Goal: Contribute content: Add original content to the website for others to see

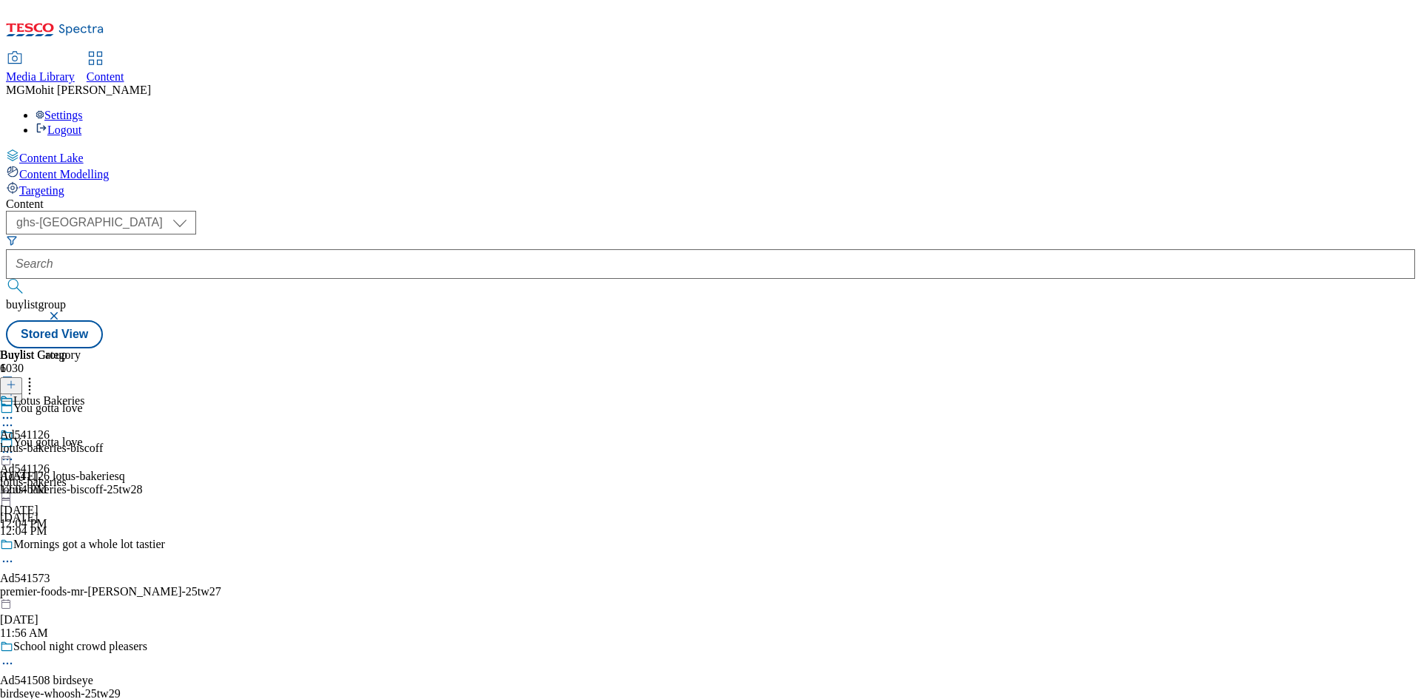
select select "ghs-uk"
click at [30, 198] on div "Content Lake Content Modelling Targeting" at bounding box center [710, 173] width 1409 height 49
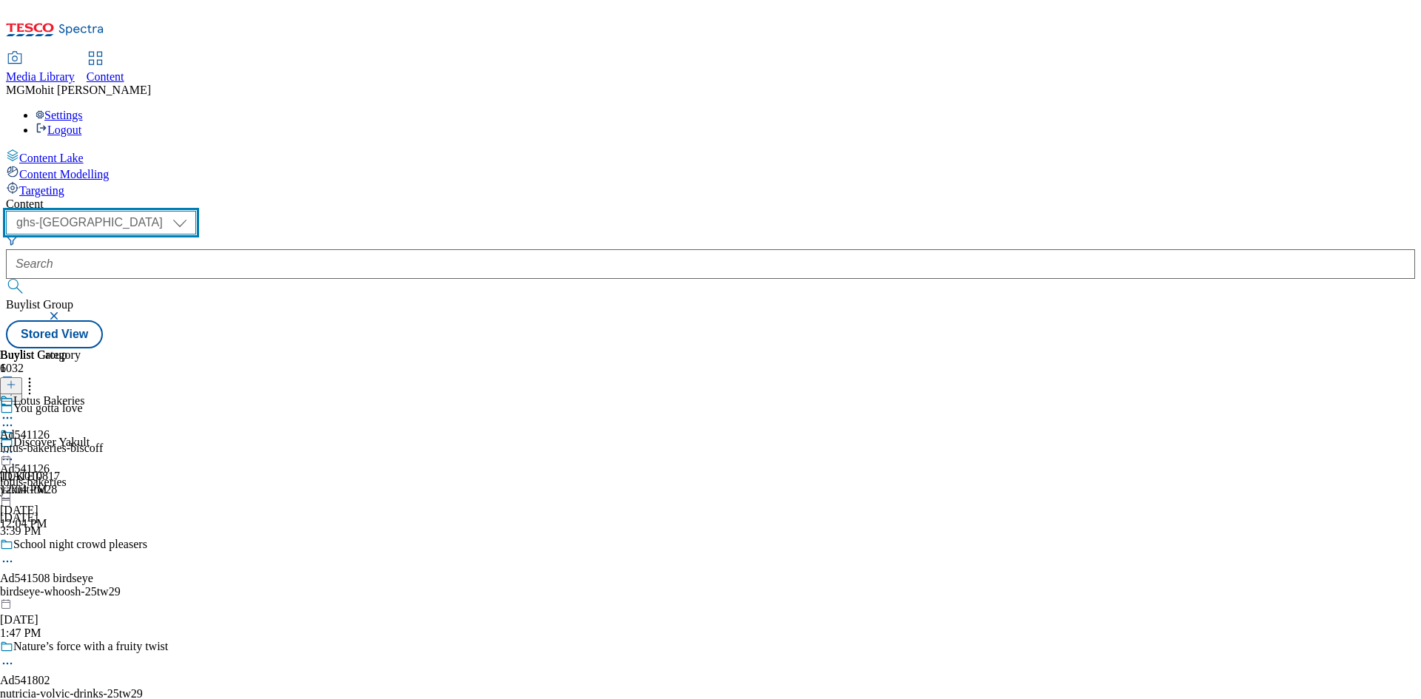
drag, startPoint x: 255, startPoint y: 118, endPoint x: 253, endPoint y: 126, distance: 7.5
click at [196, 211] on select "ghs-roi ghs-uk" at bounding box center [101, 223] width 190 height 24
select select "ghs-roi"
click at [192, 211] on select "ghs-roi ghs-uk" at bounding box center [101, 223] width 190 height 24
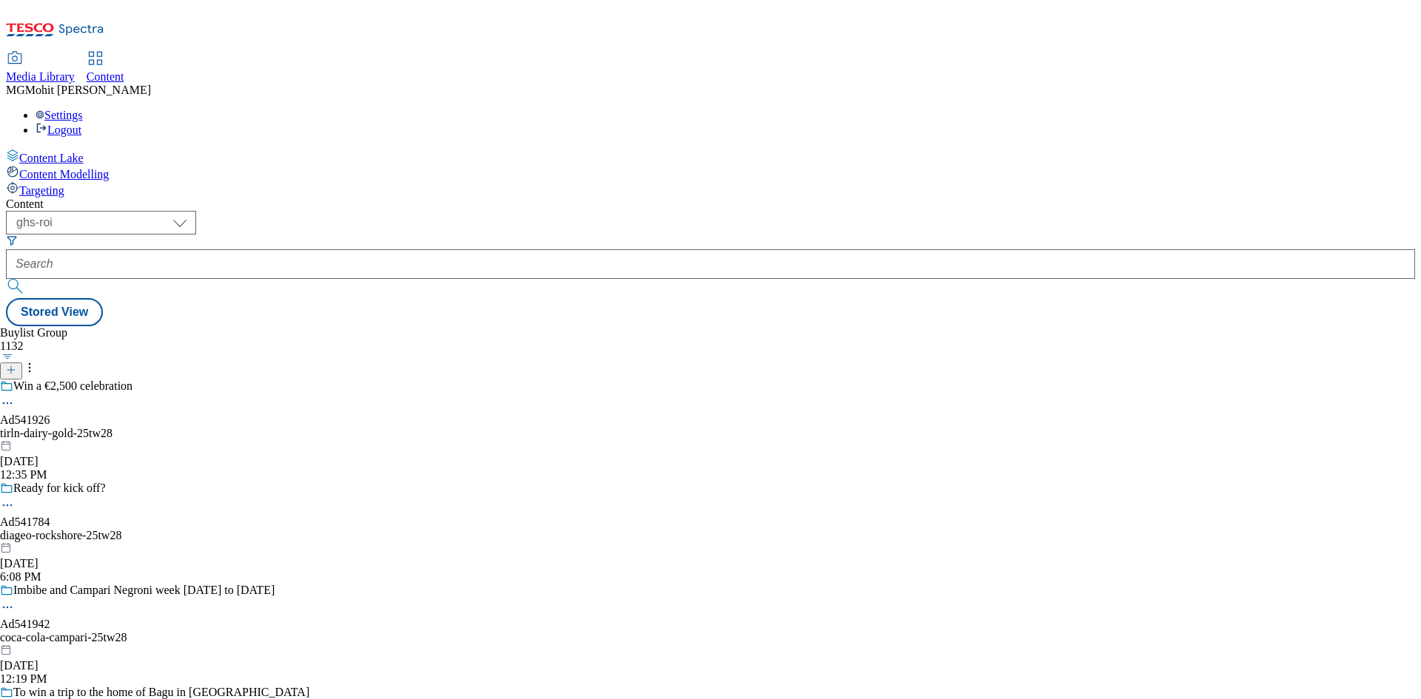
click at [497, 211] on div "( optional ) ghs-roi ghs-uk ghs-roi Stored View" at bounding box center [710, 268] width 1409 height 115
click at [16, 365] on icon at bounding box center [11, 370] width 10 height 10
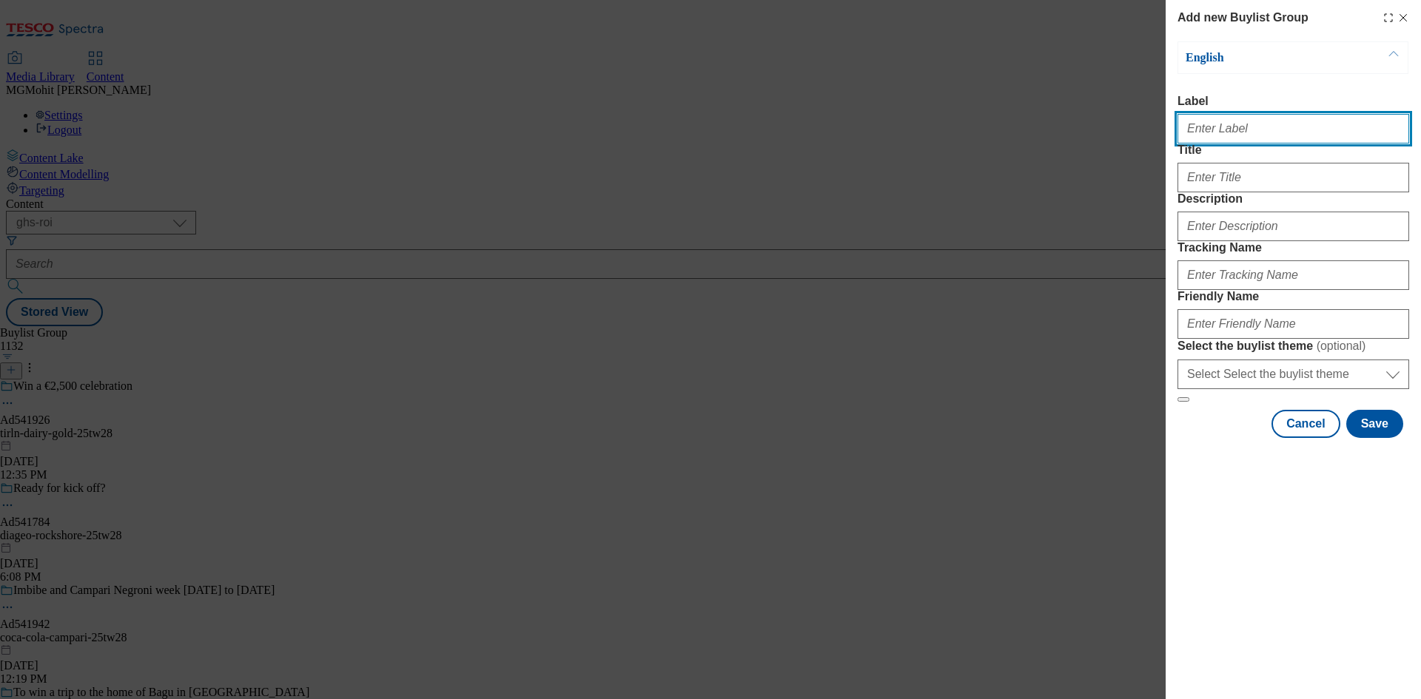
click at [1235, 139] on input "Label" at bounding box center [1294, 129] width 232 height 30
paste input "Ad541786 diageo"
type input "Ad541786 diageo"
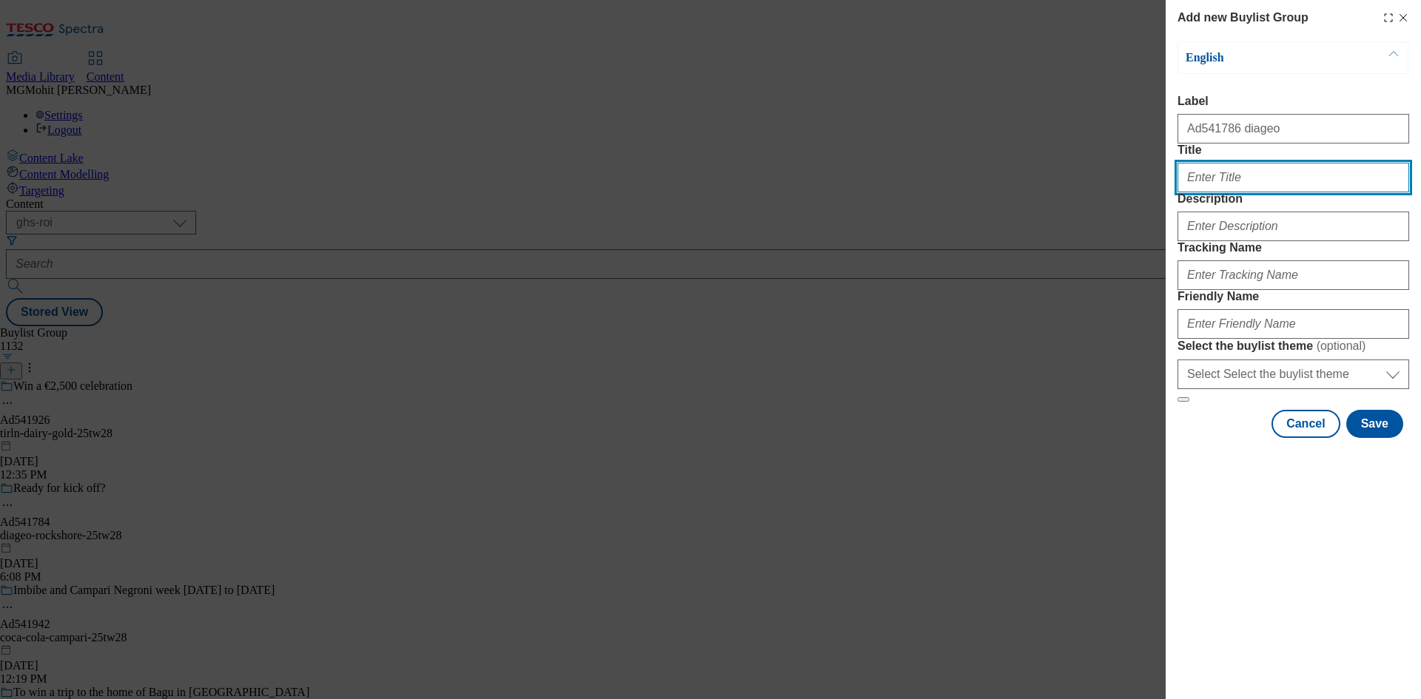
click at [1312, 192] on input "Title" at bounding box center [1294, 178] width 232 height 30
paste input "Full on crush flavour"
type input "Full on crush flavour"
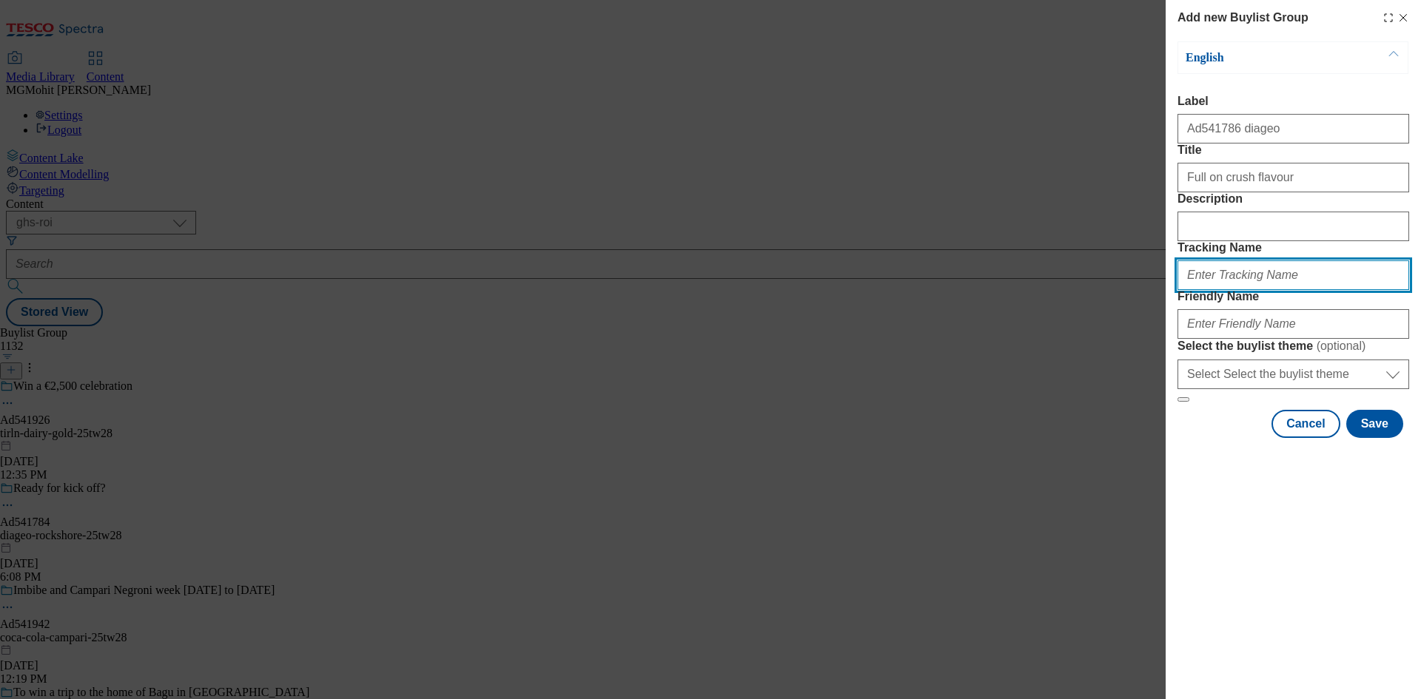
paste input "DH_AD541786"
type input "DH_AD541786"
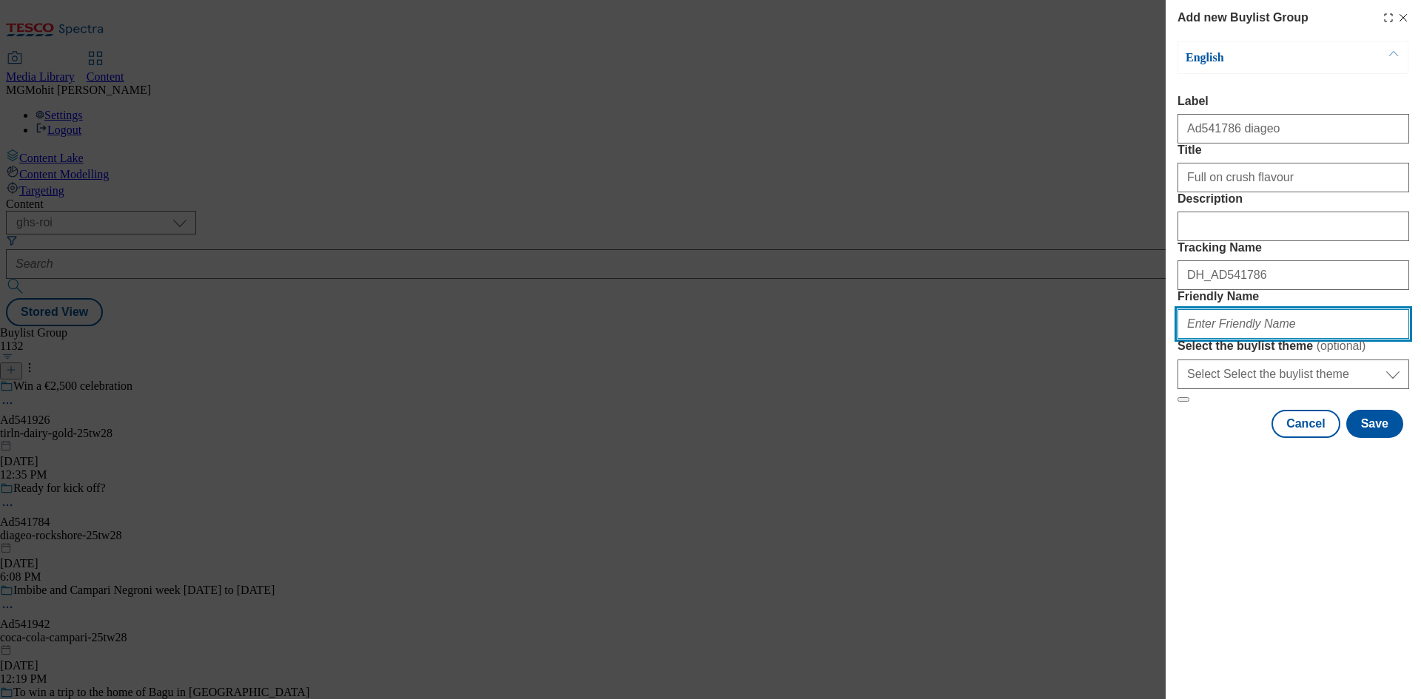
paste input "diageo-smirnoff-25tw28"
type input "diageo-smirnoff-25tw28"
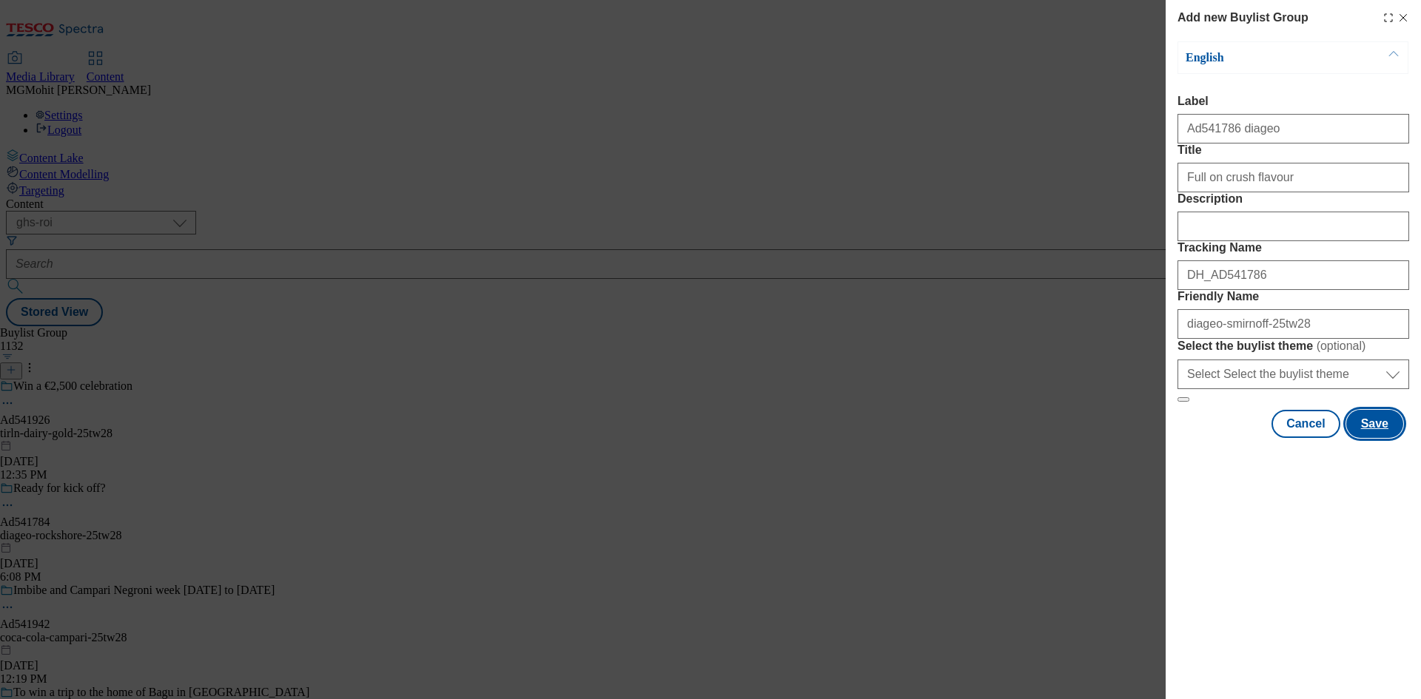
click at [1374, 438] on button "Save" at bounding box center [1374, 424] width 57 height 28
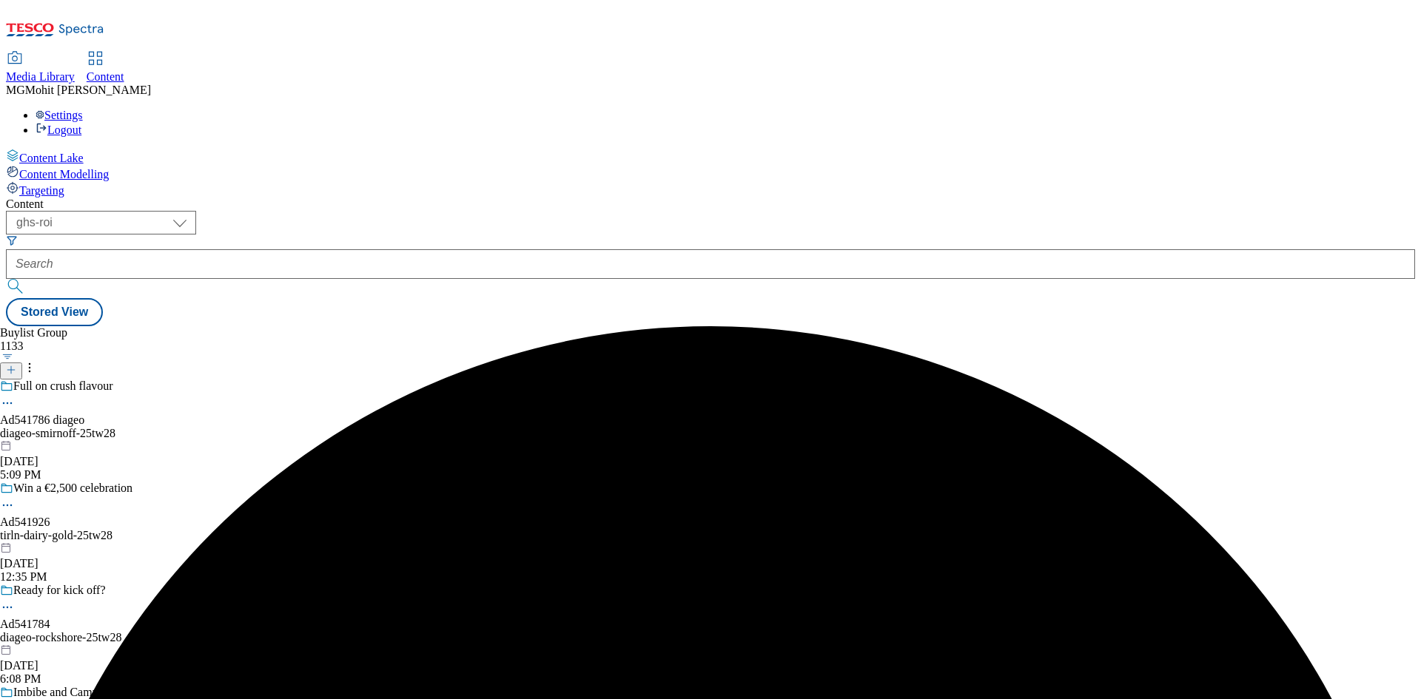
click at [309, 427] on div "diageo-smirnoff-25tw28" at bounding box center [154, 433] width 309 height 13
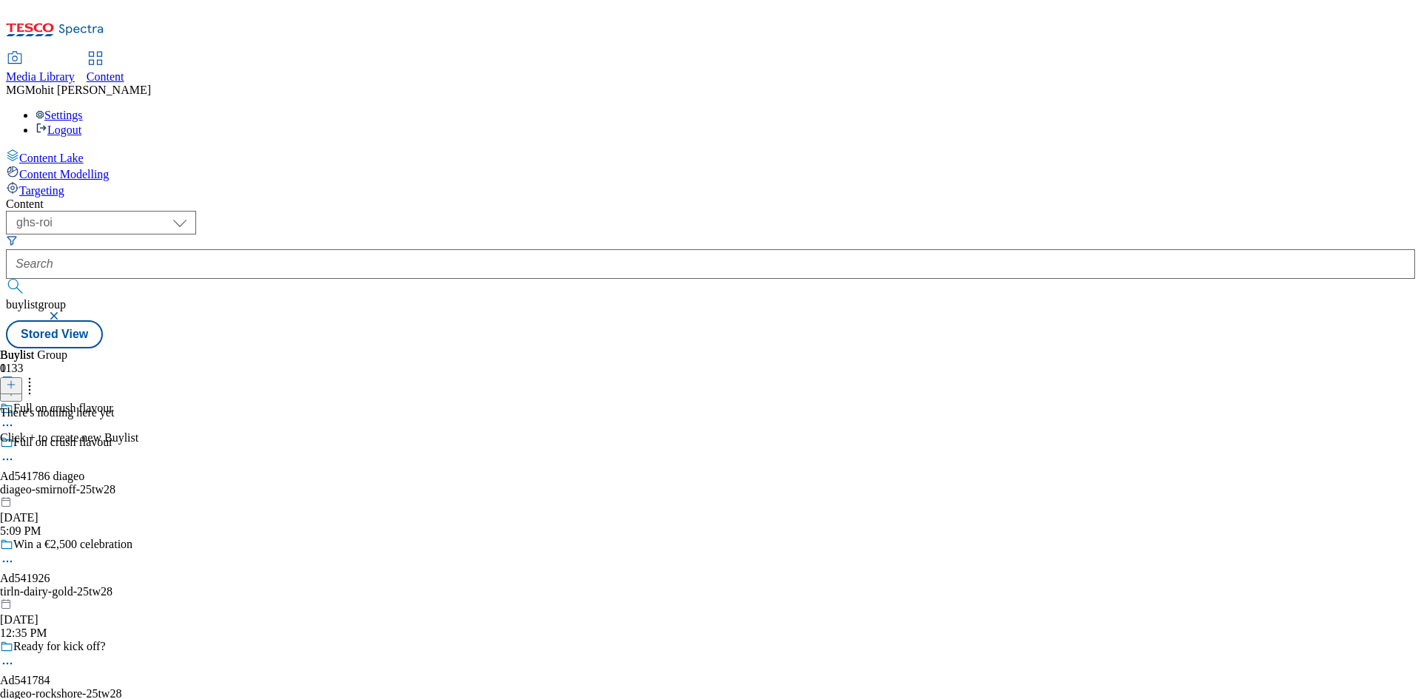
click at [11, 381] on line at bounding box center [11, 384] width 0 height 7
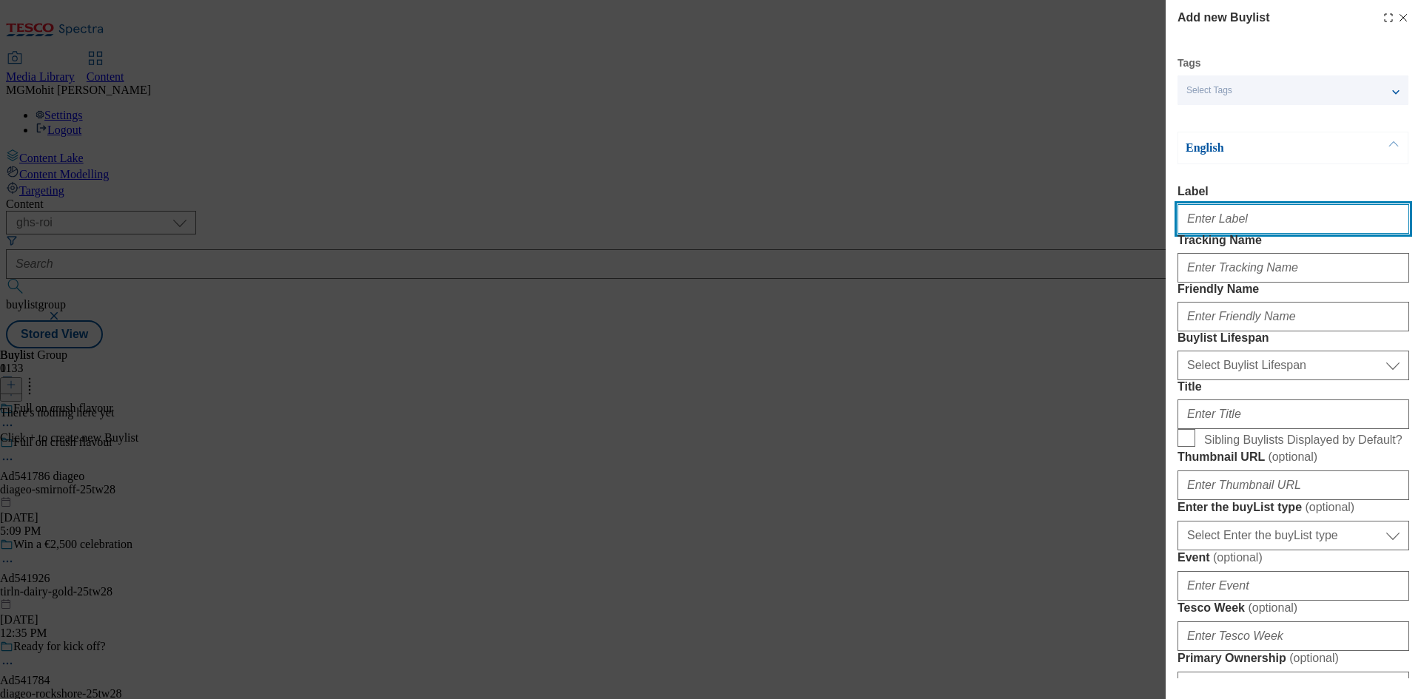
click at [1223, 229] on input "Label" at bounding box center [1294, 219] width 232 height 30
paste input "Ad541786"
type input "Ad541786"
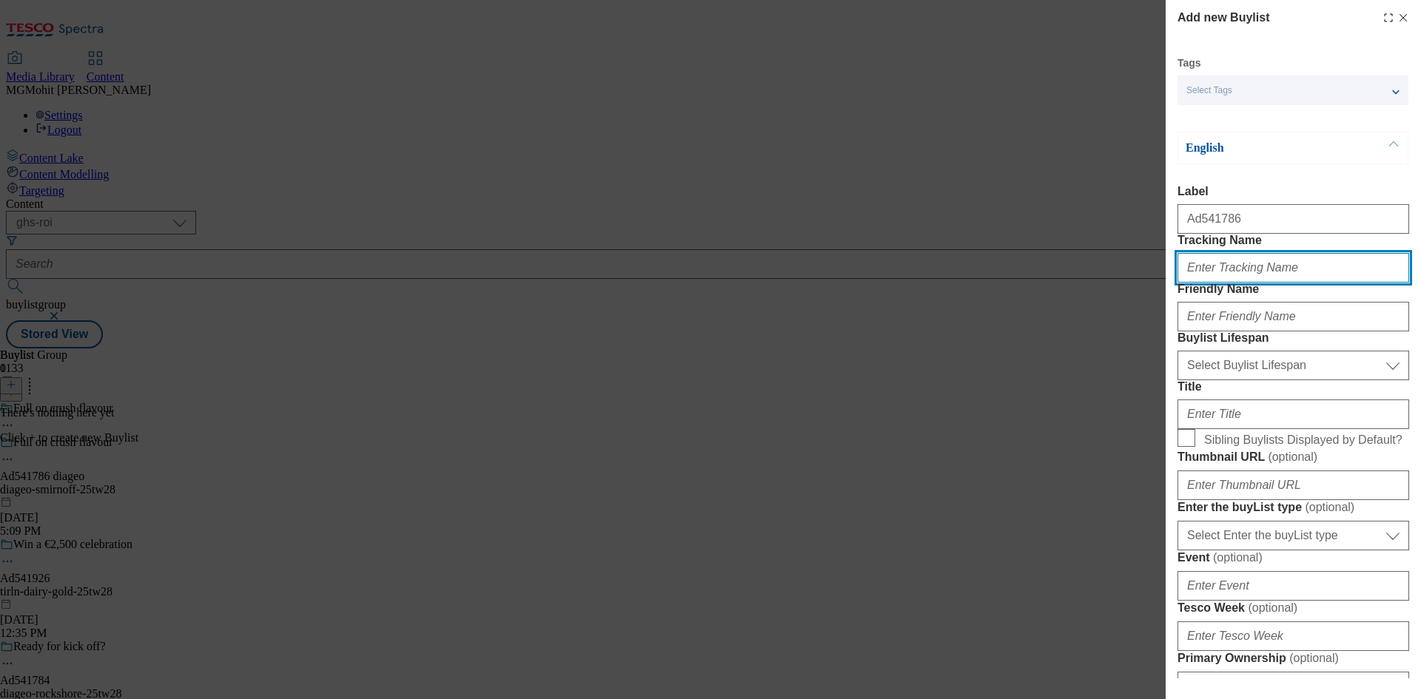
paste input "DH_AD541786"
type input "DH_AD541786"
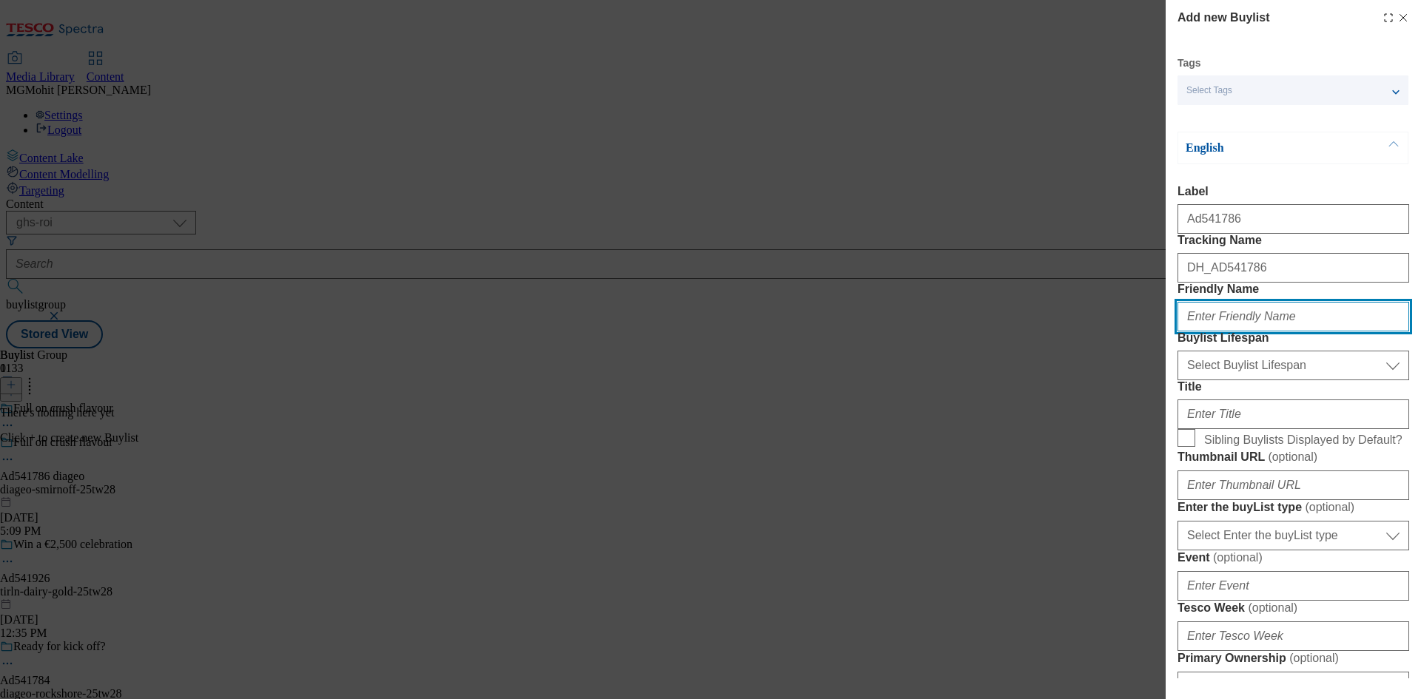
click at [1222, 332] on input "Friendly Name" at bounding box center [1294, 317] width 232 height 30
paste input "diageo"
type input "diageo"
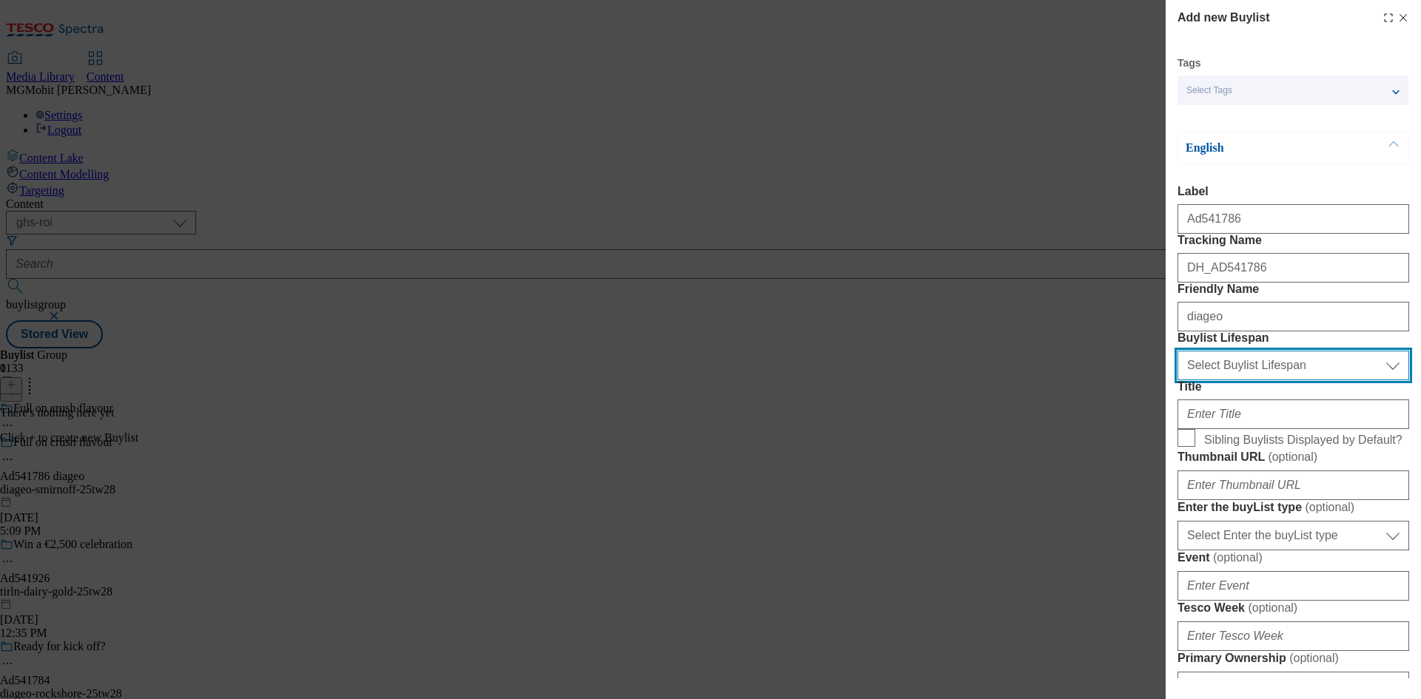
drag, startPoint x: 1226, startPoint y: 449, endPoint x: 1226, endPoint y: 460, distance: 11.1
click at [1226, 380] on select "Select Buylist Lifespan evergreen seasonal tactical" at bounding box center [1294, 366] width 232 height 30
select select "tactical"
click at [1178, 380] on select "Select Buylist Lifespan evergreen seasonal tactical" at bounding box center [1294, 366] width 232 height 30
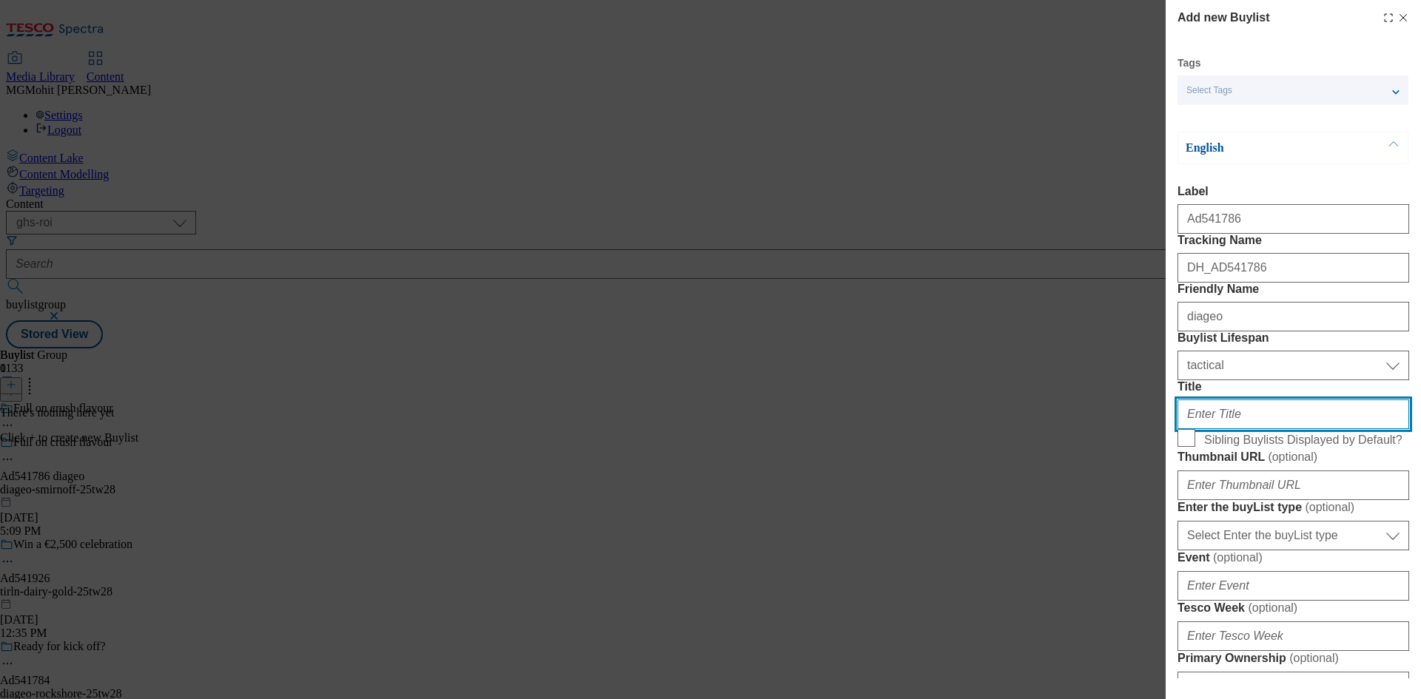
click at [1208, 429] on input "Title" at bounding box center [1294, 415] width 232 height 30
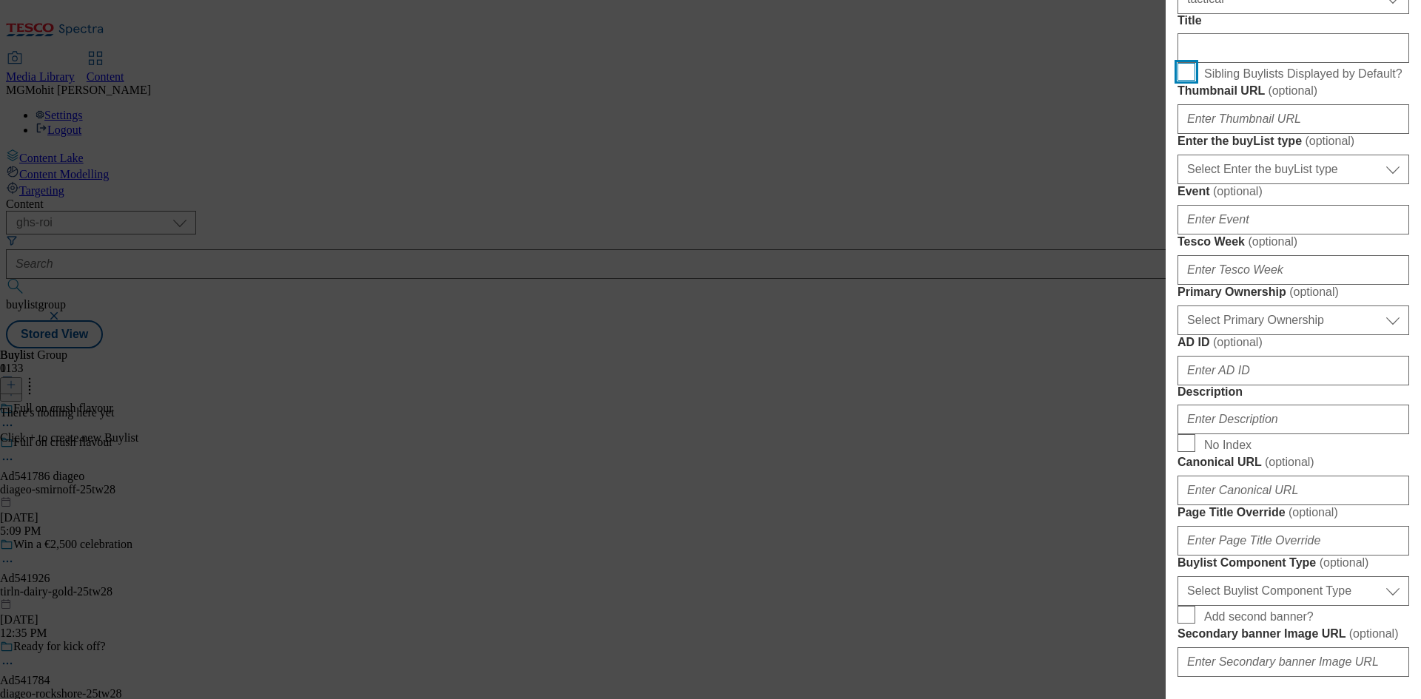
scroll to position [370, 0]
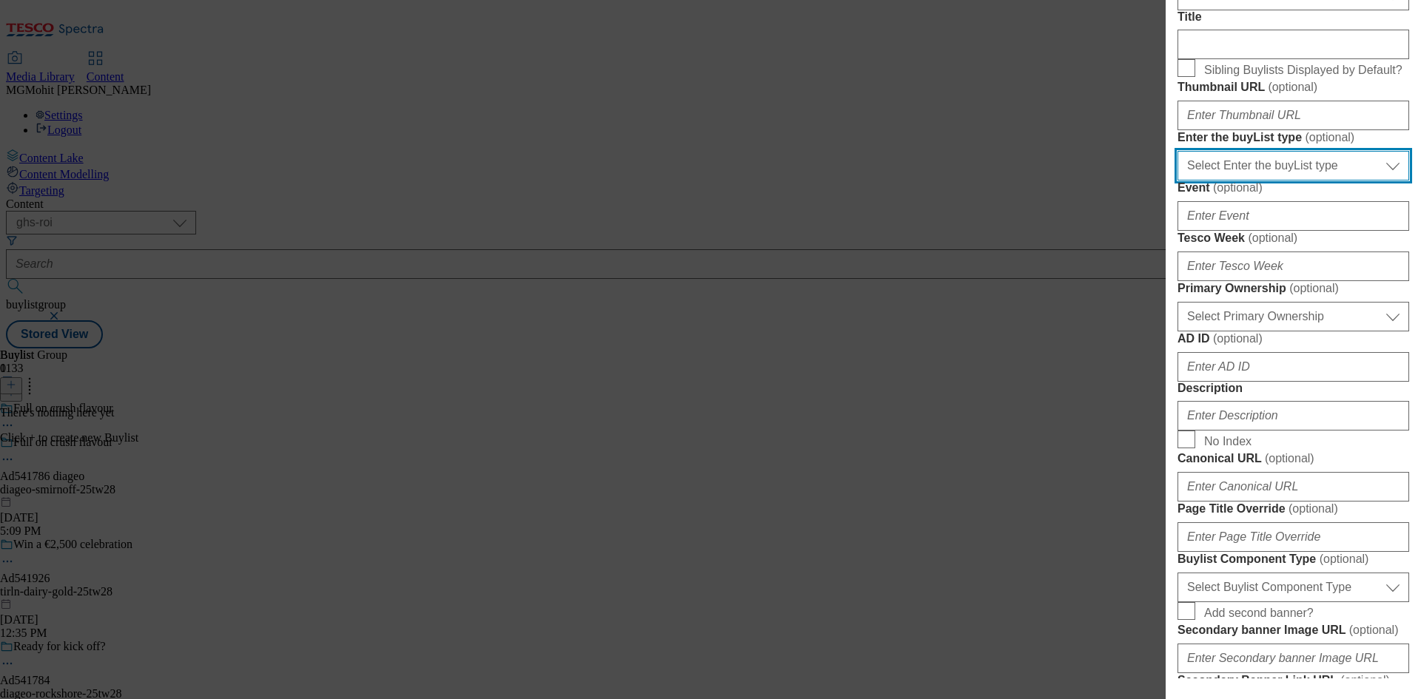
click at [1245, 181] on select "Select Enter the buyList type event supplier funded long term >4 weeks supplier…" at bounding box center [1294, 166] width 232 height 30
select select "supplier funded short term 1-3 weeks"
click at [1178, 181] on select "Select Enter the buyList type event supplier funded long term >4 weeks supplier…" at bounding box center [1294, 166] width 232 height 30
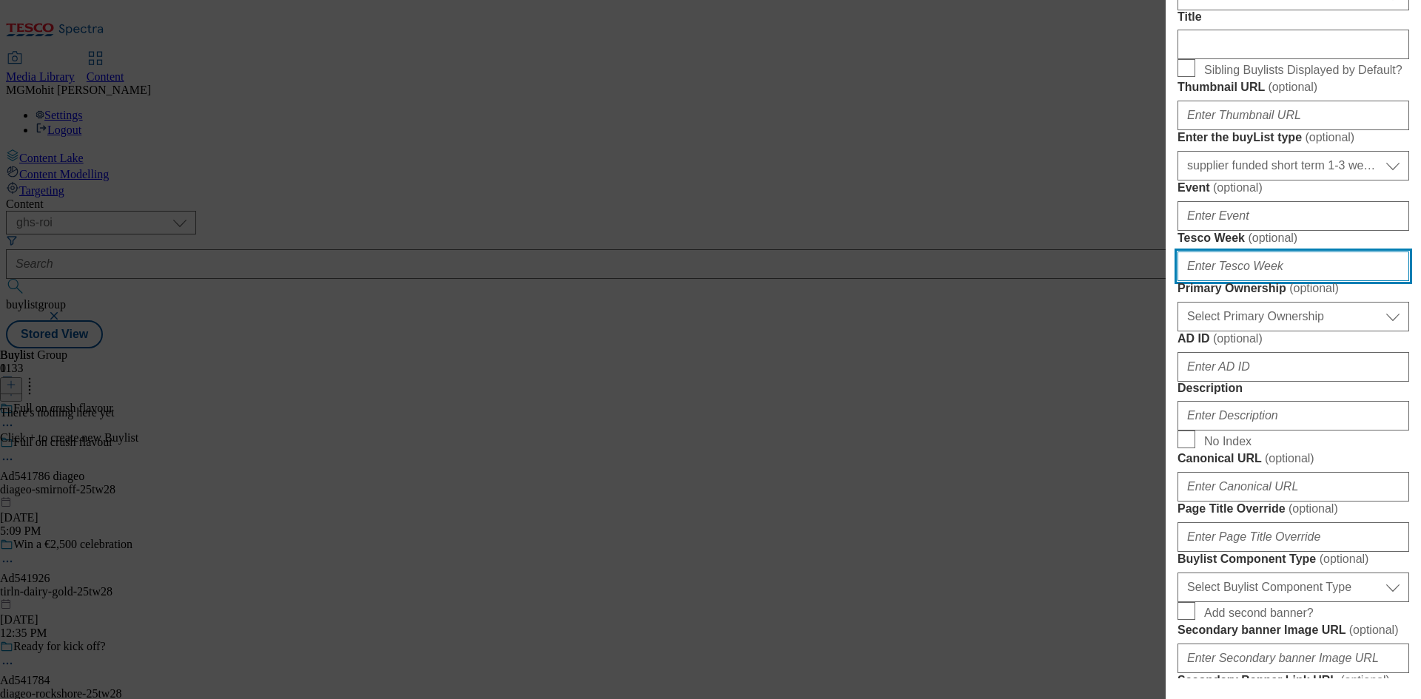
click at [1190, 281] on input "Tesco Week ( optional )" at bounding box center [1294, 267] width 232 height 30
type input "28"
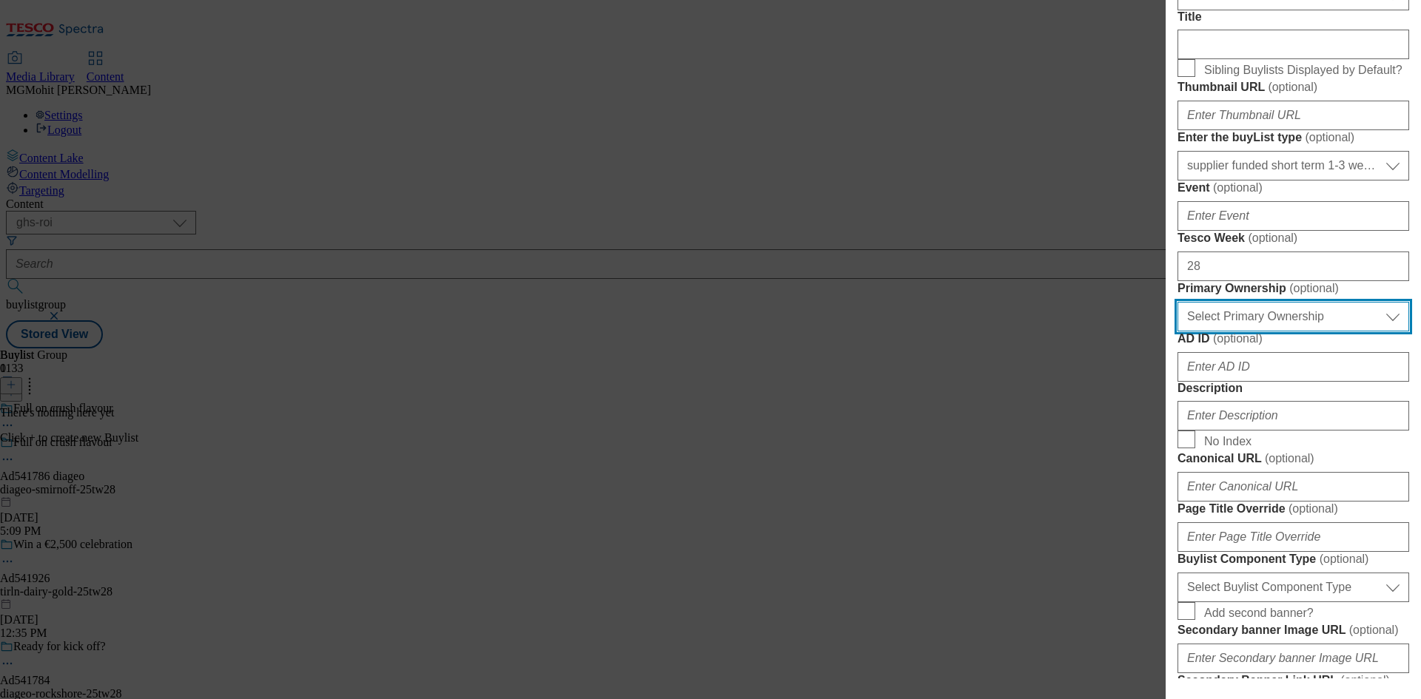
drag, startPoint x: 1244, startPoint y: 555, endPoint x: 1237, endPoint y: 560, distance: 8.6
click at [1244, 332] on select "Select Primary Ownership tesco dunnhumby" at bounding box center [1294, 317] width 232 height 30
select select "dunnhumby"
click at [1178, 332] on select "Select Primary Ownership tesco dunnhumby" at bounding box center [1294, 317] width 232 height 30
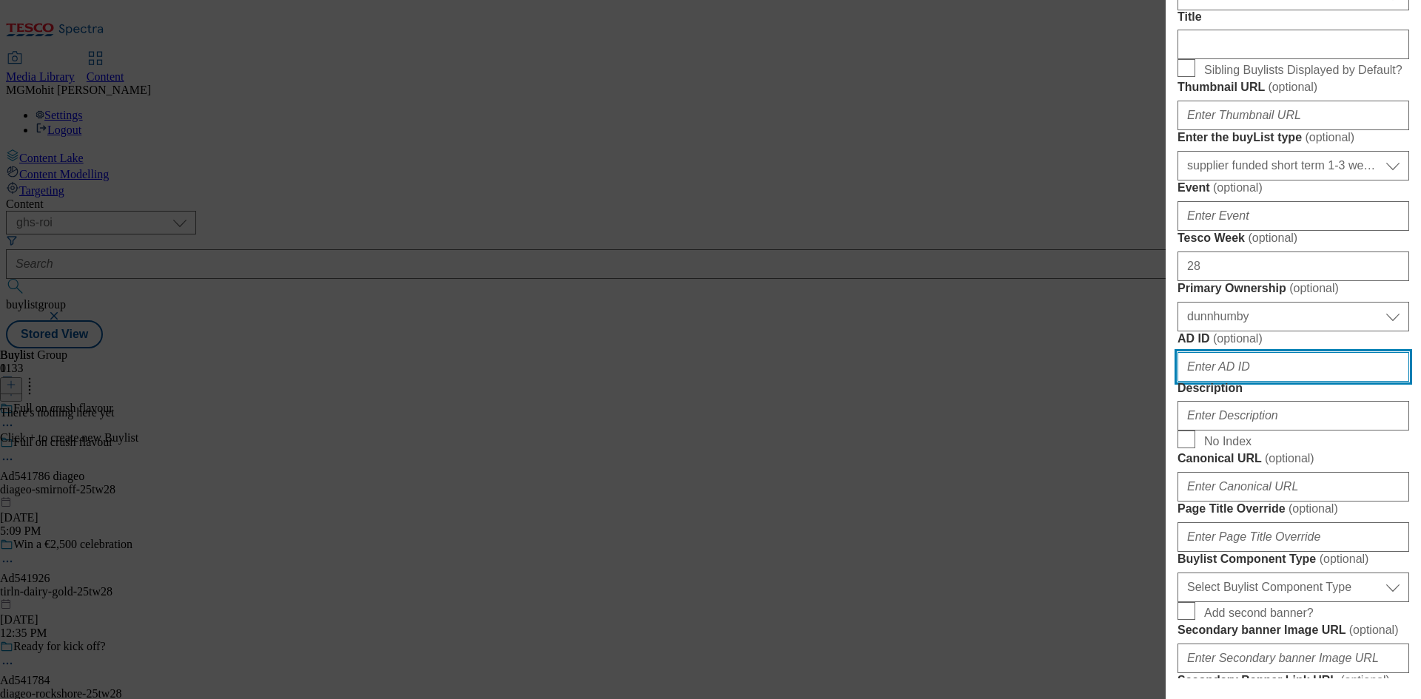
click at [1207, 382] on input "AD ID ( optional )" at bounding box center [1294, 367] width 232 height 30
paste input "541786"
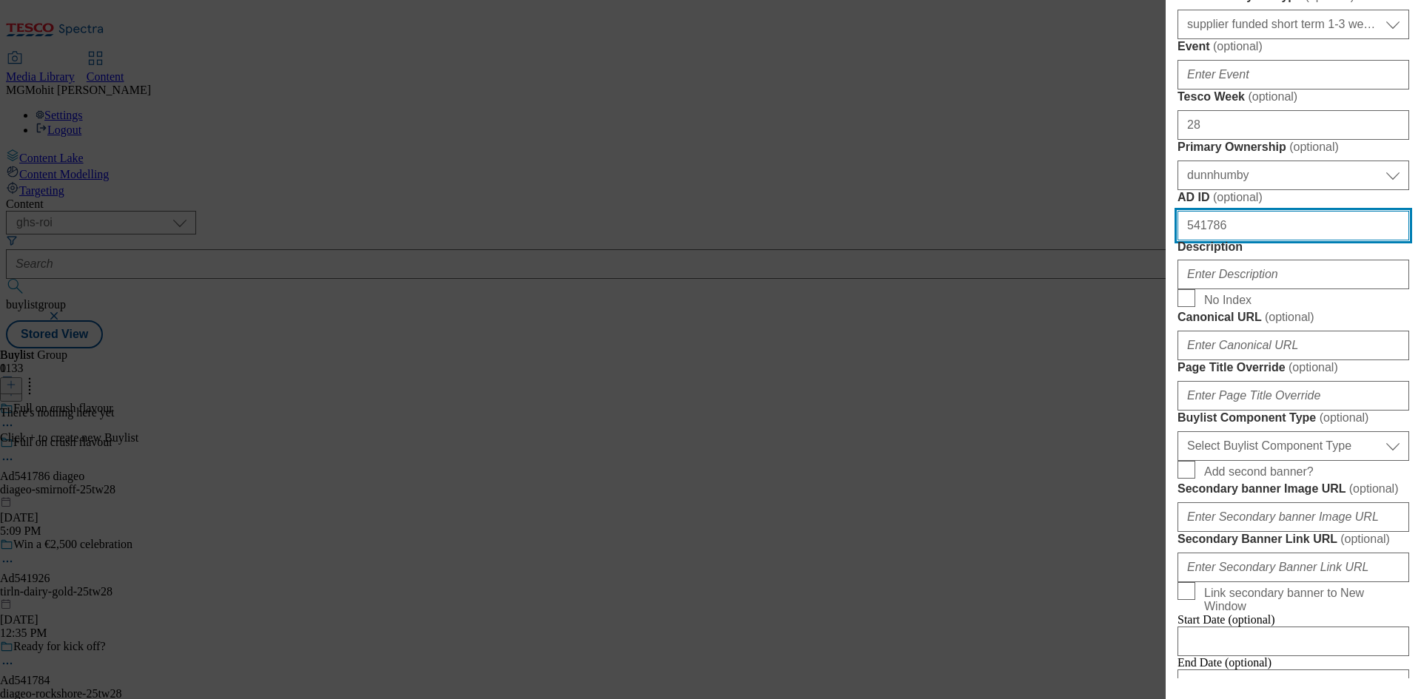
scroll to position [666, 0]
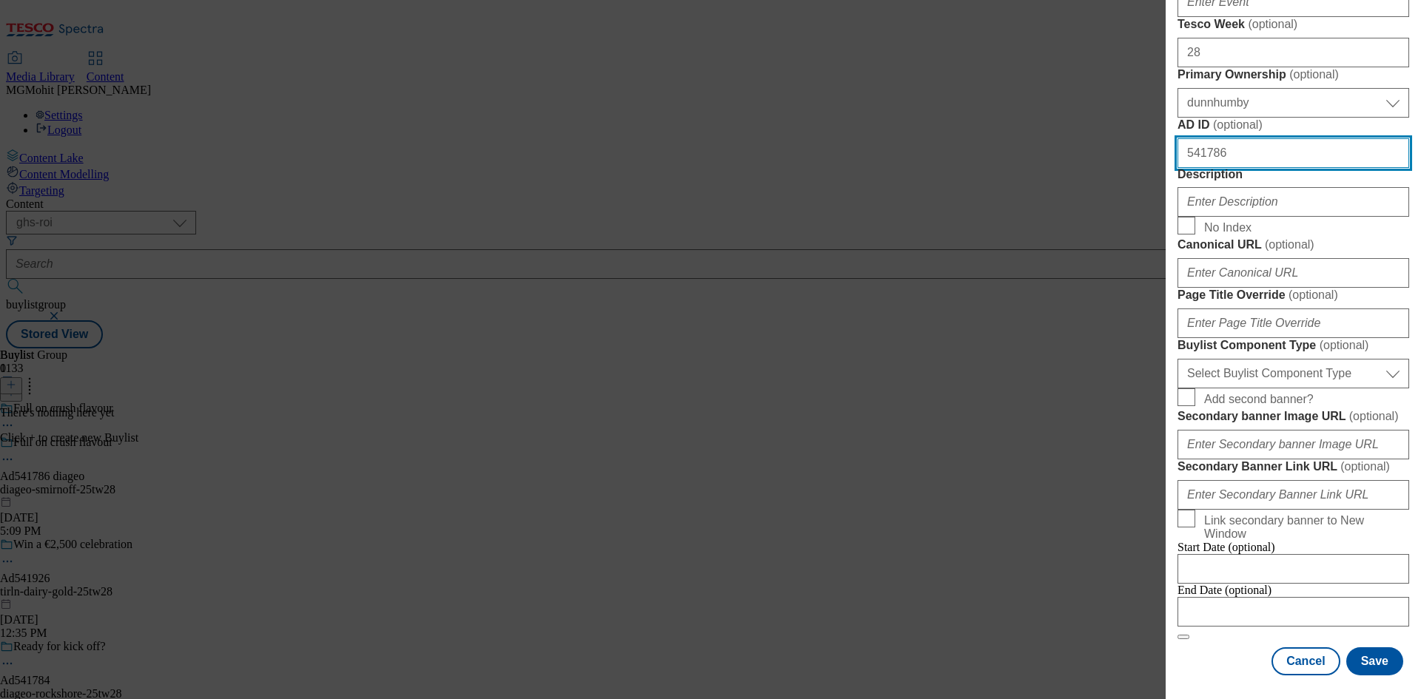
type input "541786"
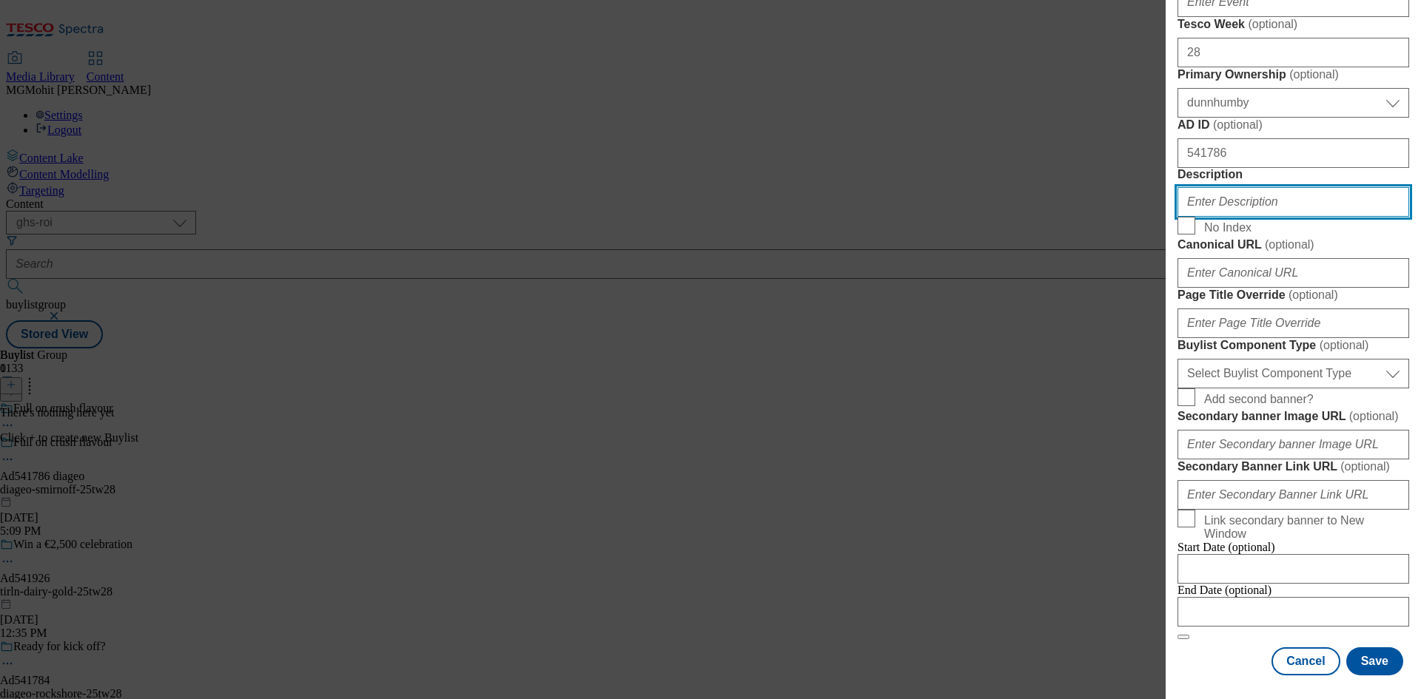
click at [1238, 217] on input "Description" at bounding box center [1294, 202] width 232 height 30
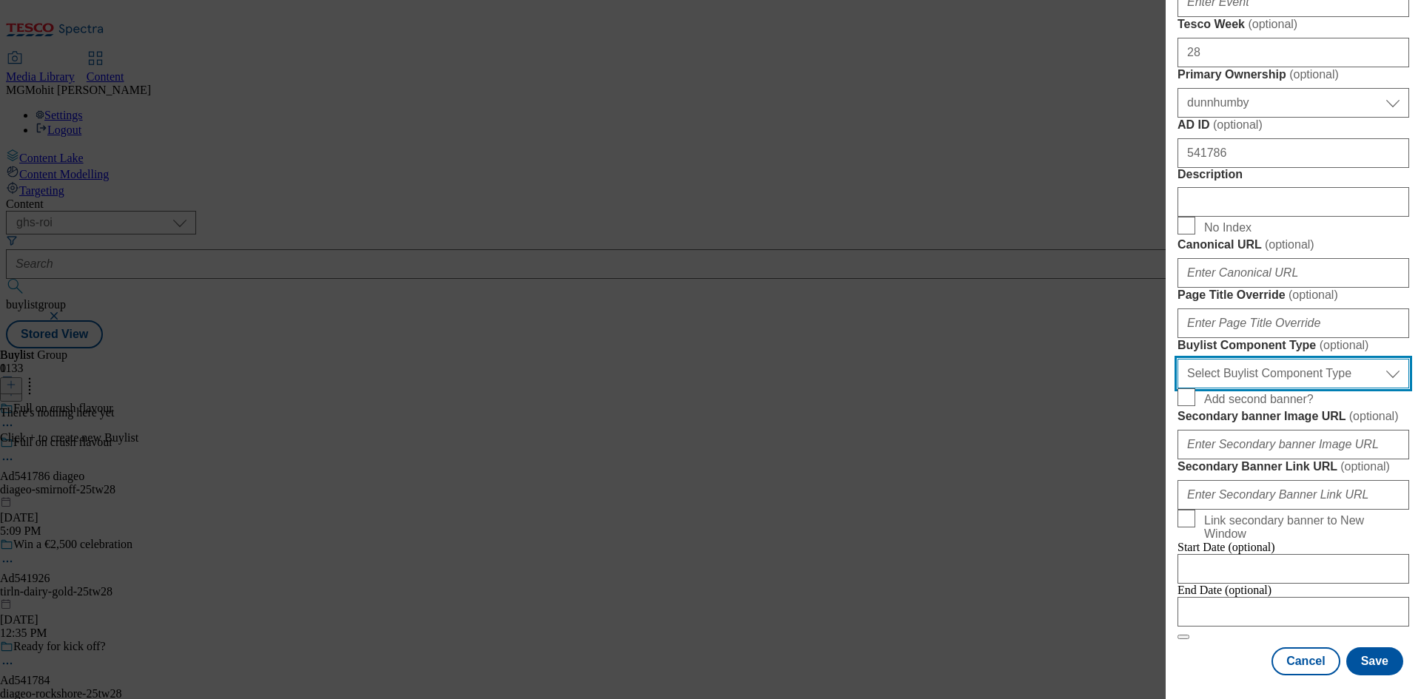
drag, startPoint x: 1254, startPoint y: 533, endPoint x: 1239, endPoint y: 534, distance: 14.9
click at [1254, 389] on select "Select Buylist Component Type Banner Competition Header Meal" at bounding box center [1294, 374] width 232 height 30
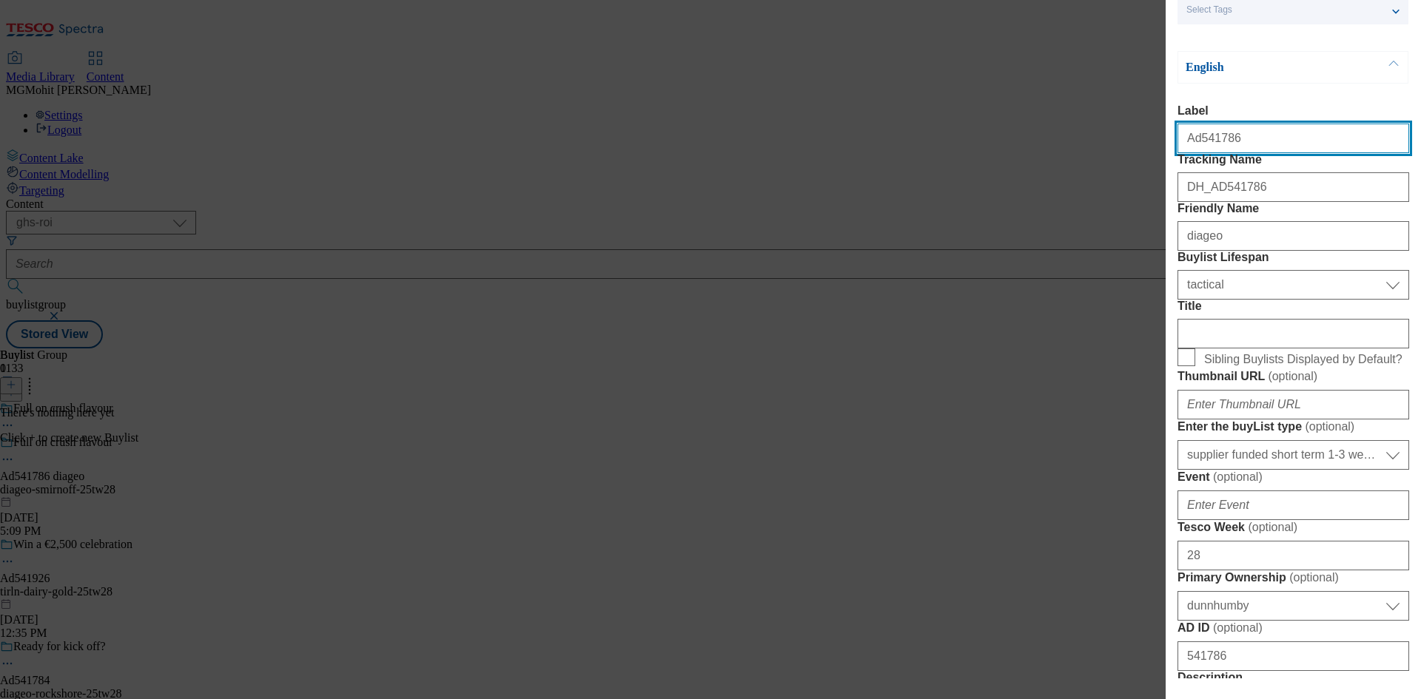
select select "Banner"
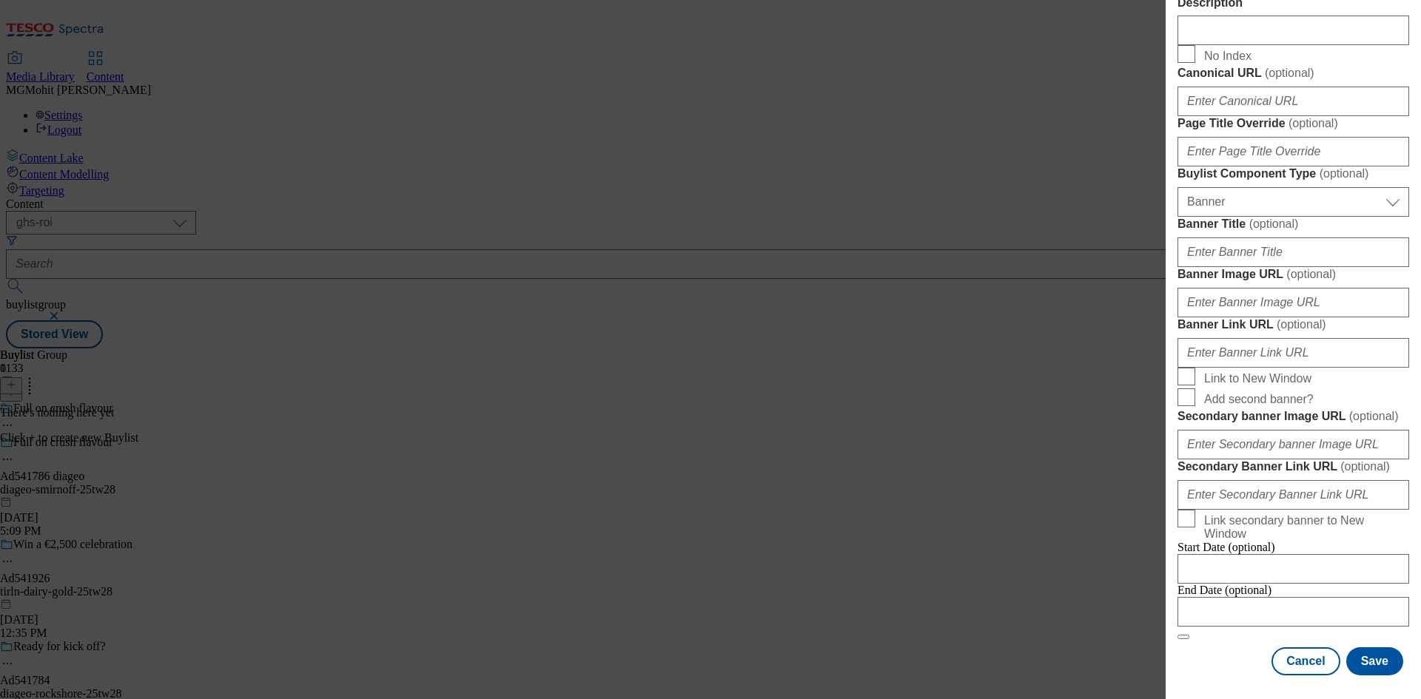
scroll to position [1388, 0]
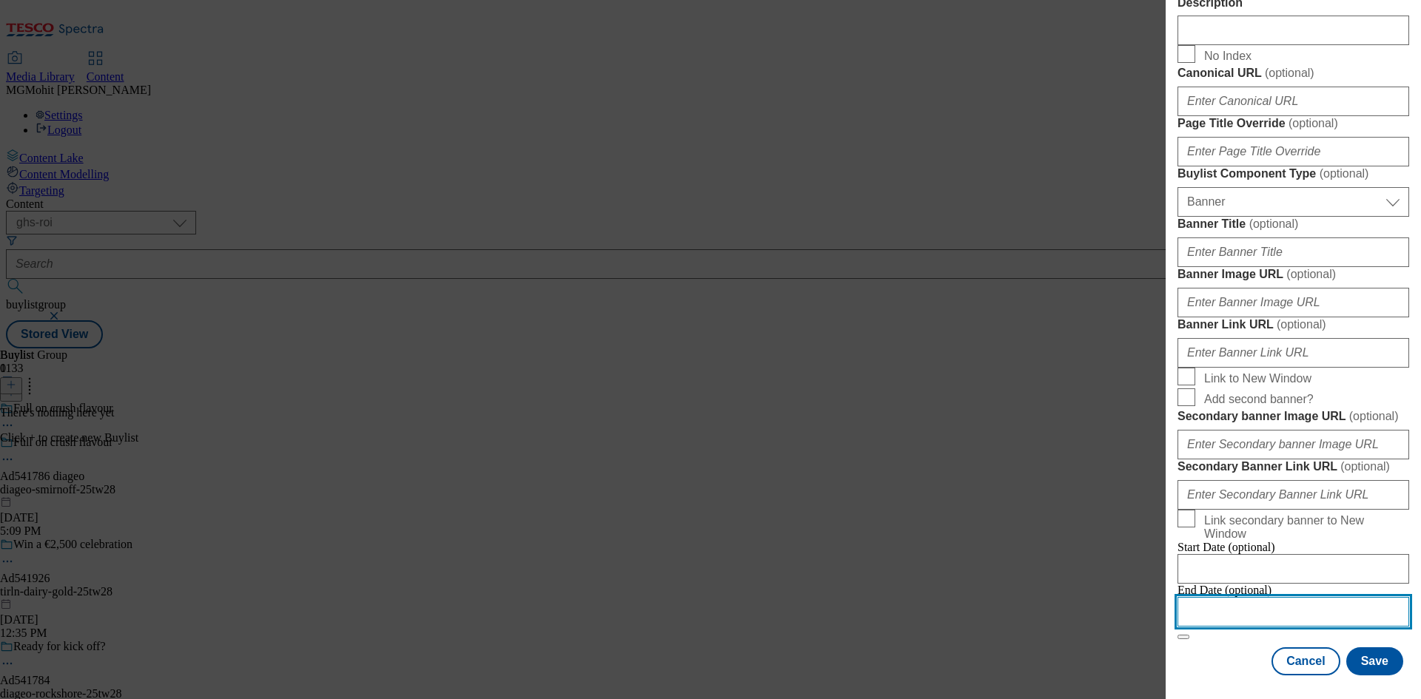
click at [1218, 609] on input "Modal" at bounding box center [1294, 612] width 232 height 30
select select "2025"
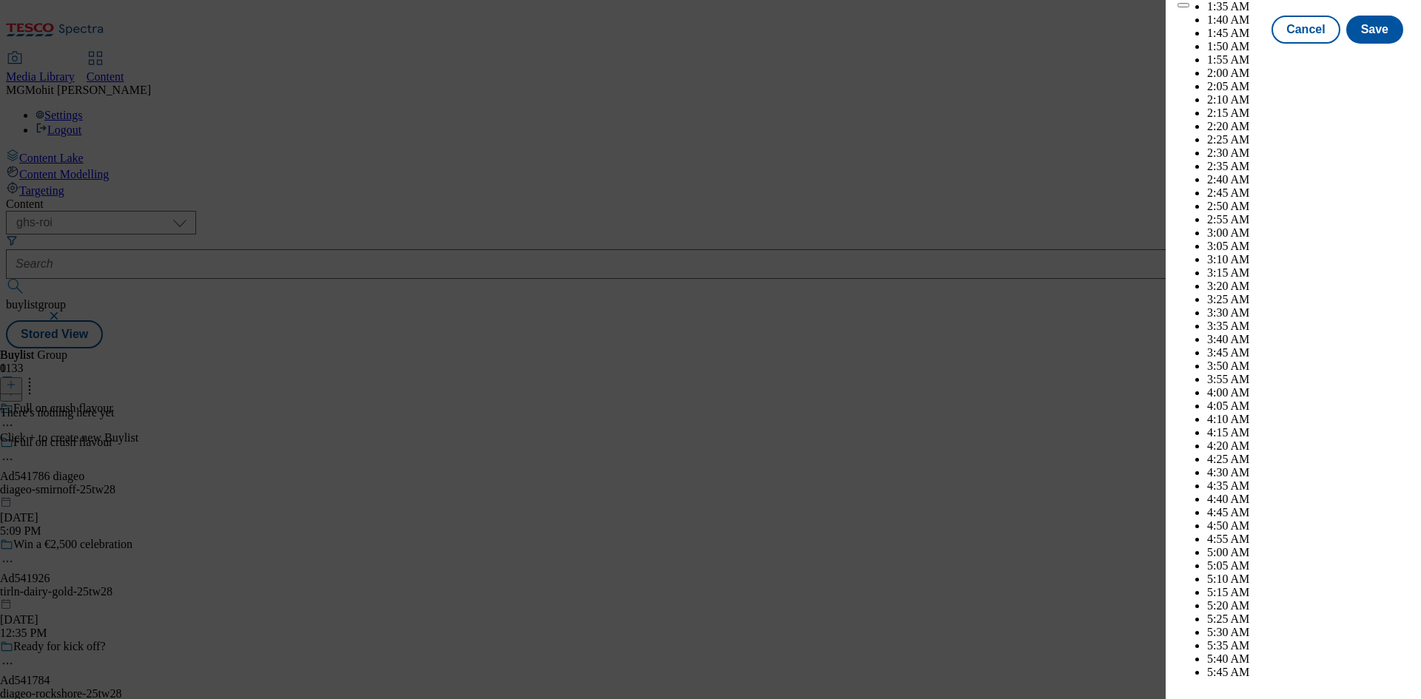
scroll to position [5632, 0]
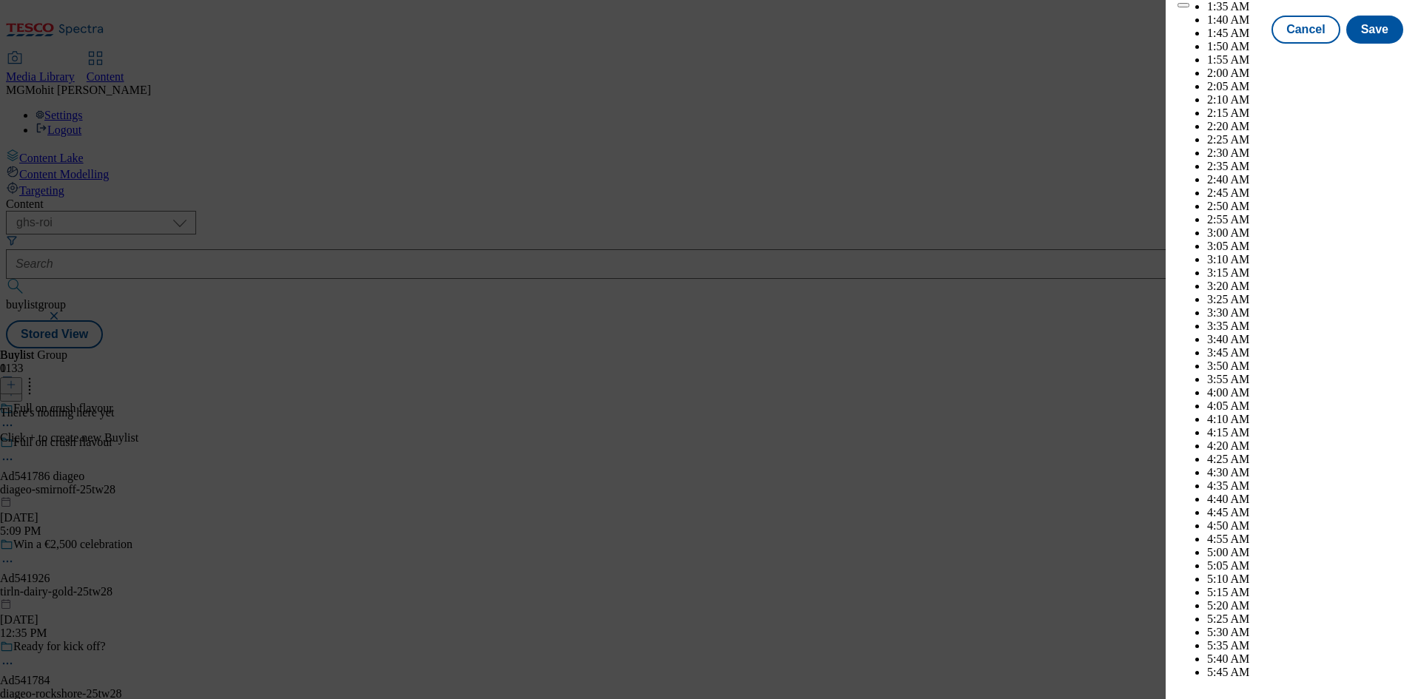
select select "December"
drag, startPoint x: 1194, startPoint y: 272, endPoint x: 1195, endPoint y: 286, distance: 14.1
click at [1362, 57] on button "Save" at bounding box center [1374, 43] width 57 height 28
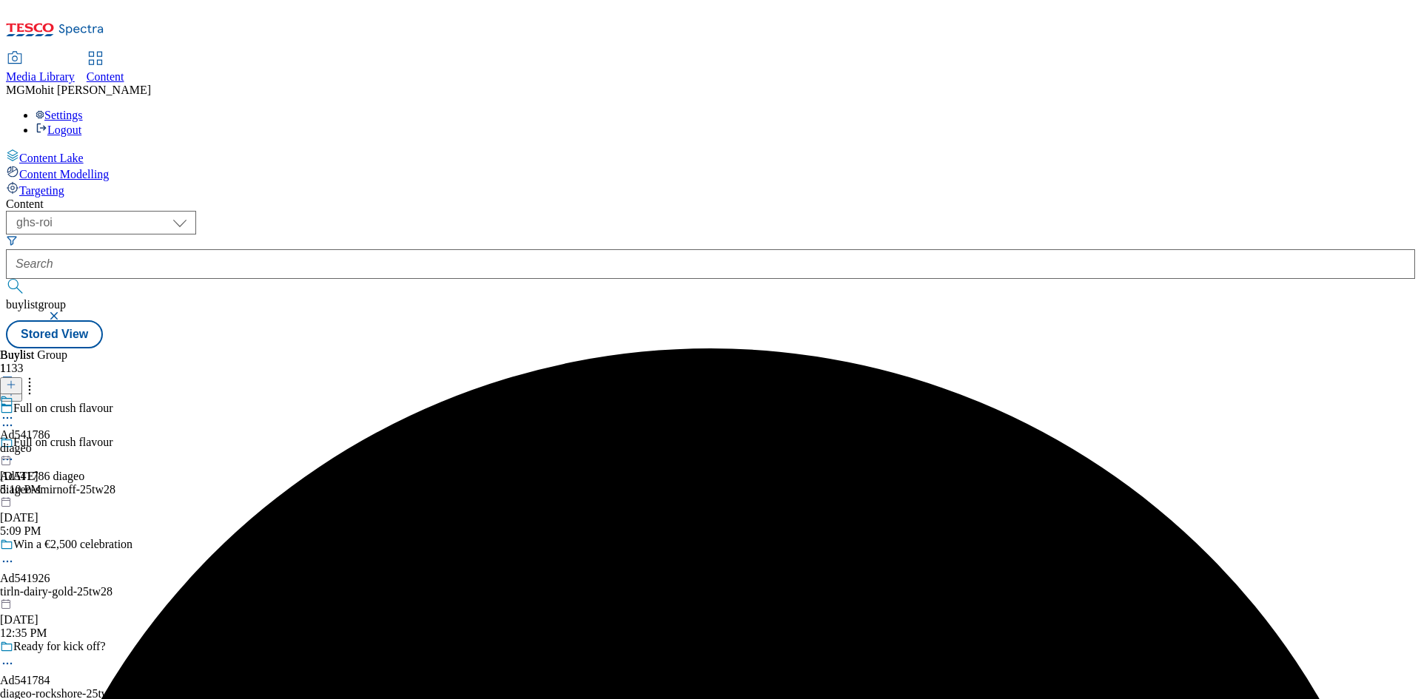
click at [50, 395] on div "Ad541786 diageo Aug 22, 2025 5:10 PM" at bounding box center [25, 446] width 50 height 102
click at [16, 380] on icon at bounding box center [11, 385] width 10 height 10
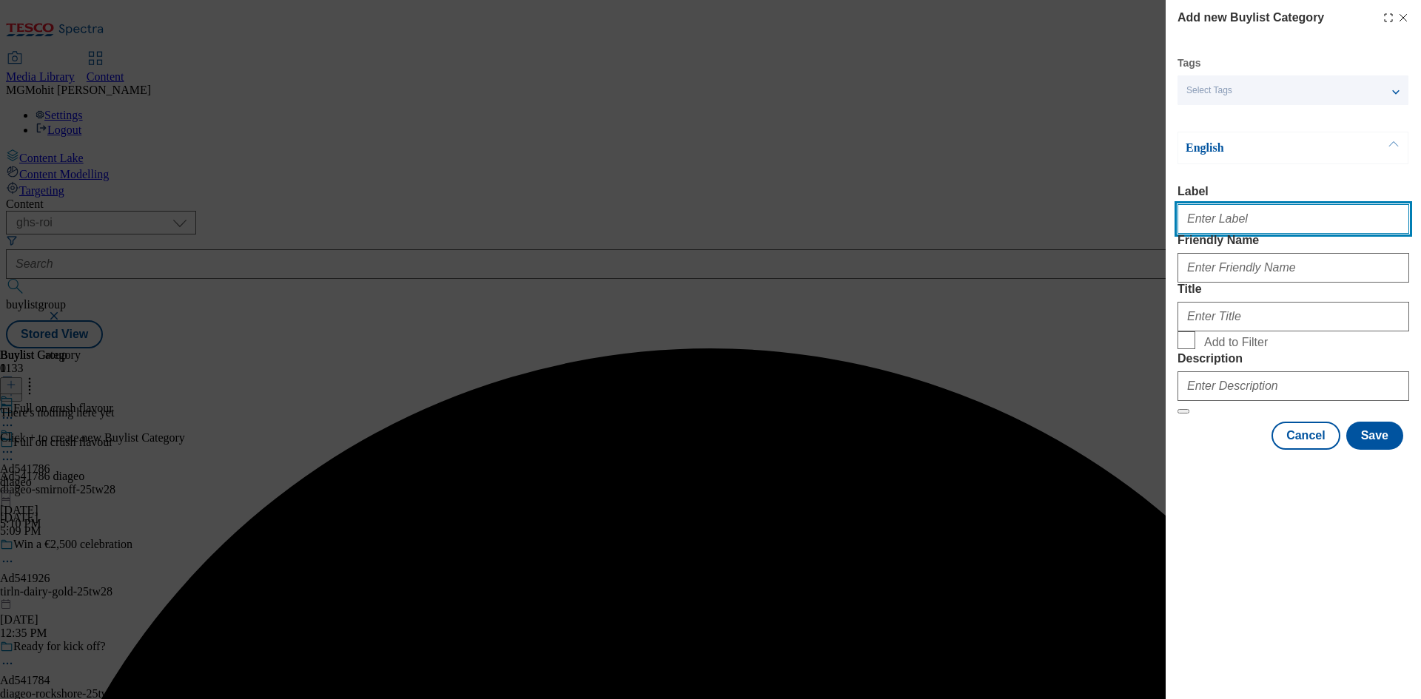
click at [1231, 226] on input "Label" at bounding box center [1294, 219] width 232 height 30
paste input "Ad541786"
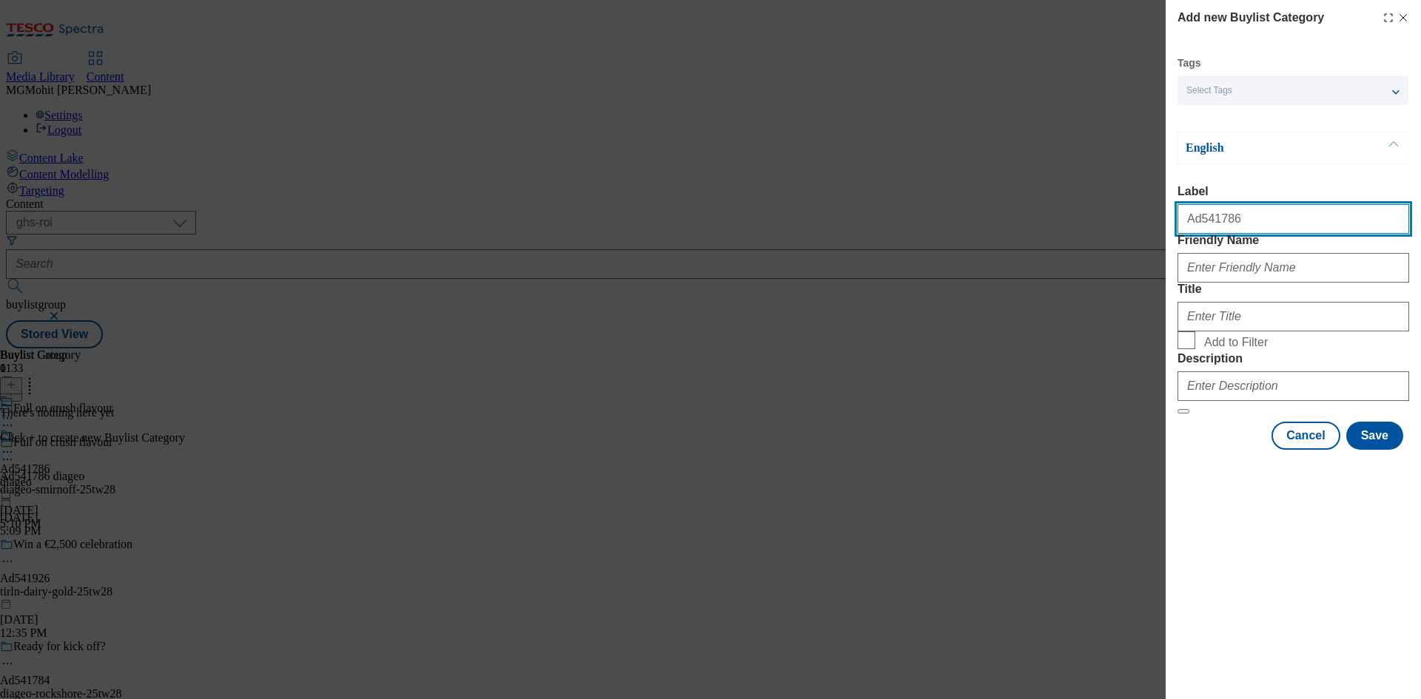
type input "Ad541786"
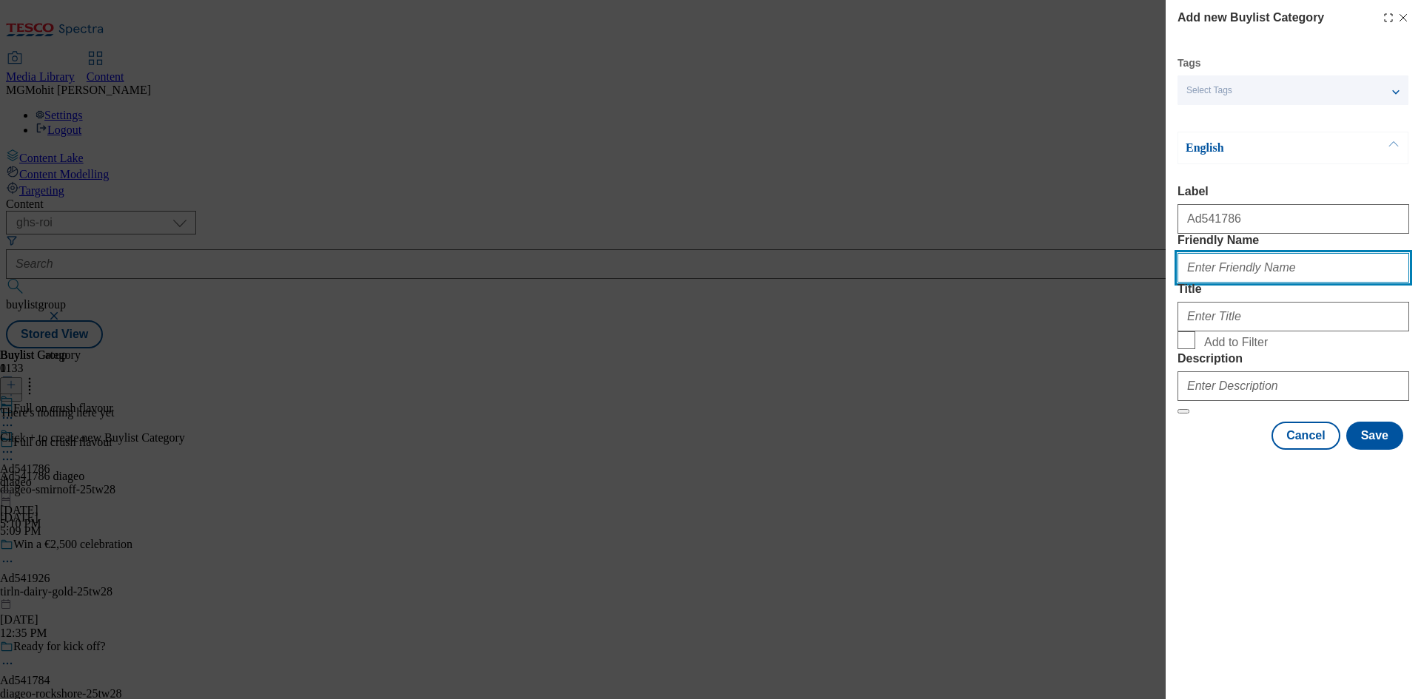
paste input "diageo-smirnoff"
type input "diageo-smirnoff"
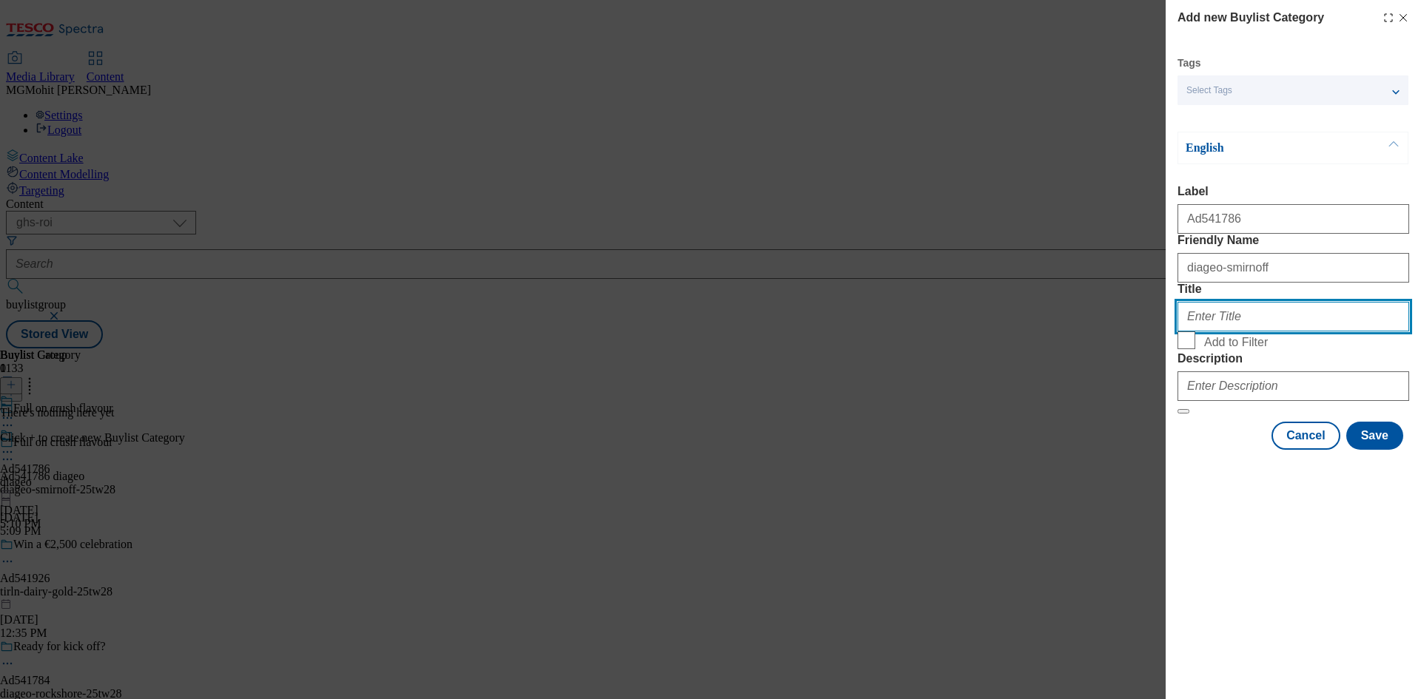
paste input "Diageo"
type input "Diageo"
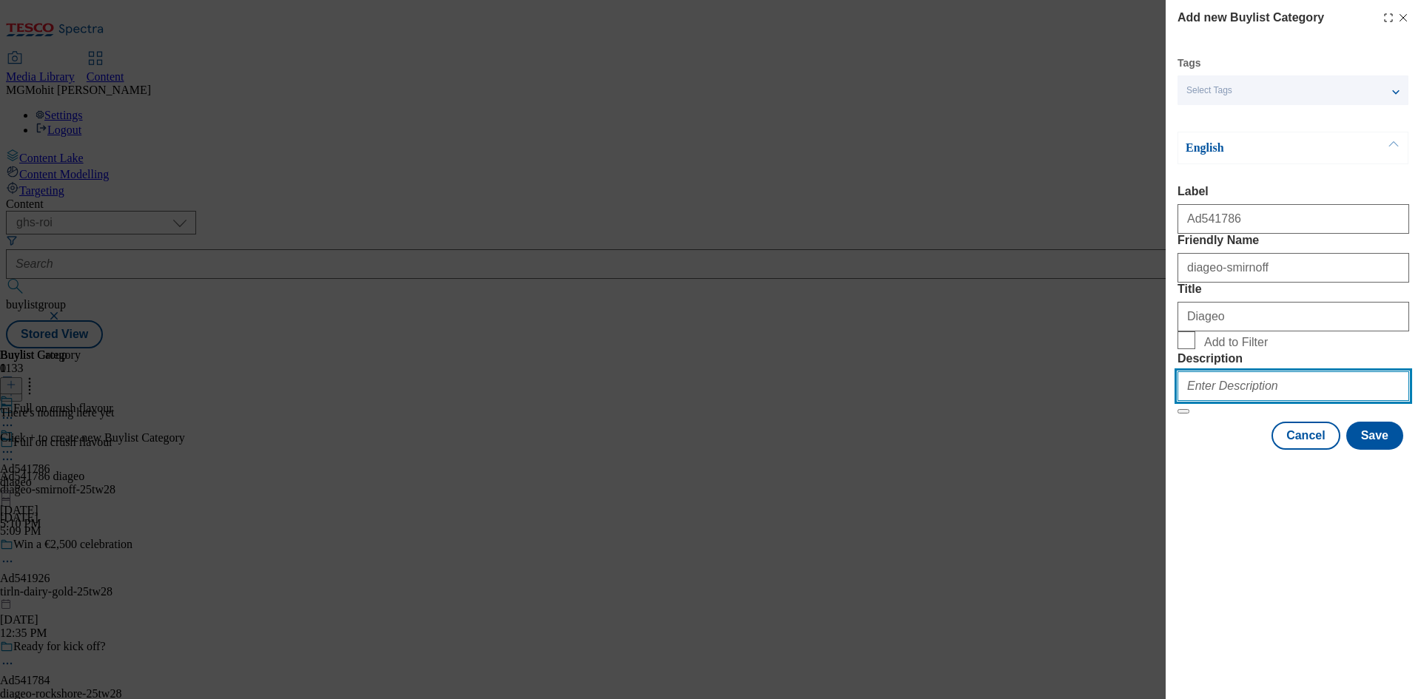
click at [1209, 401] on input "Description" at bounding box center [1294, 387] width 232 height 30
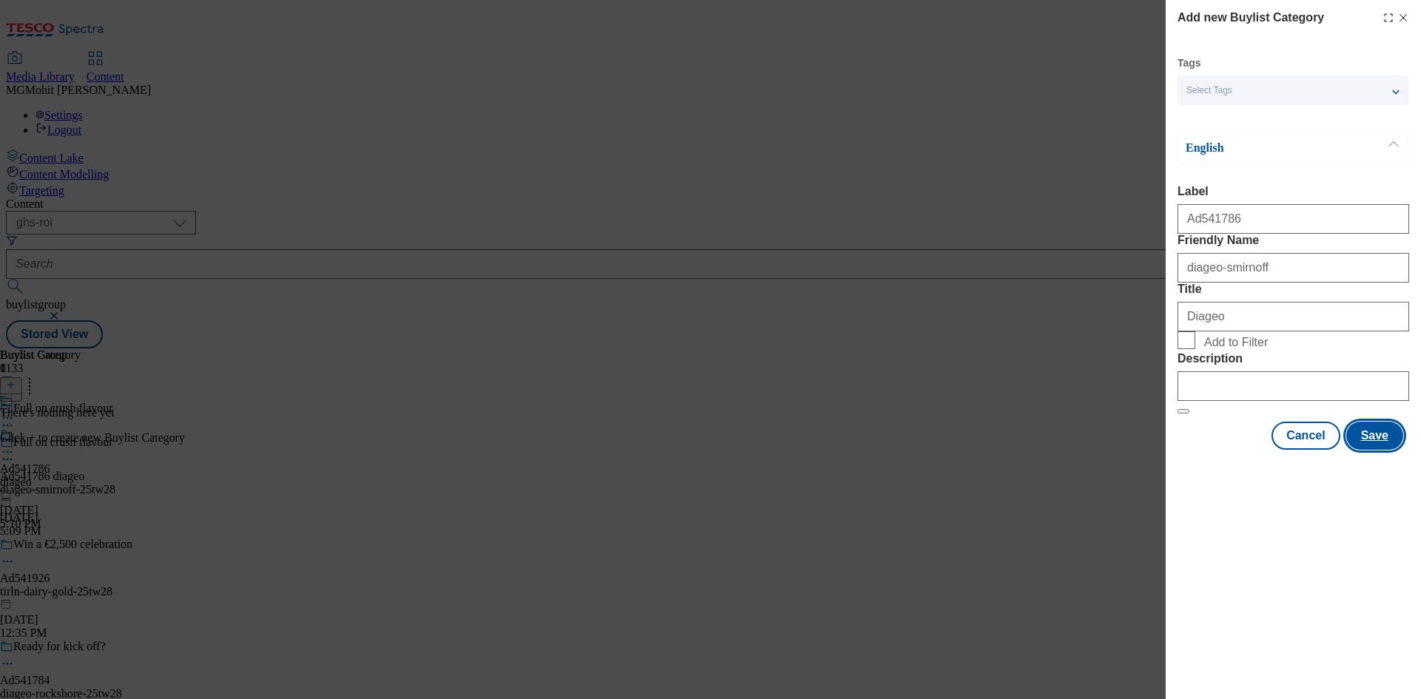
click at [1381, 450] on button "Save" at bounding box center [1374, 436] width 57 height 28
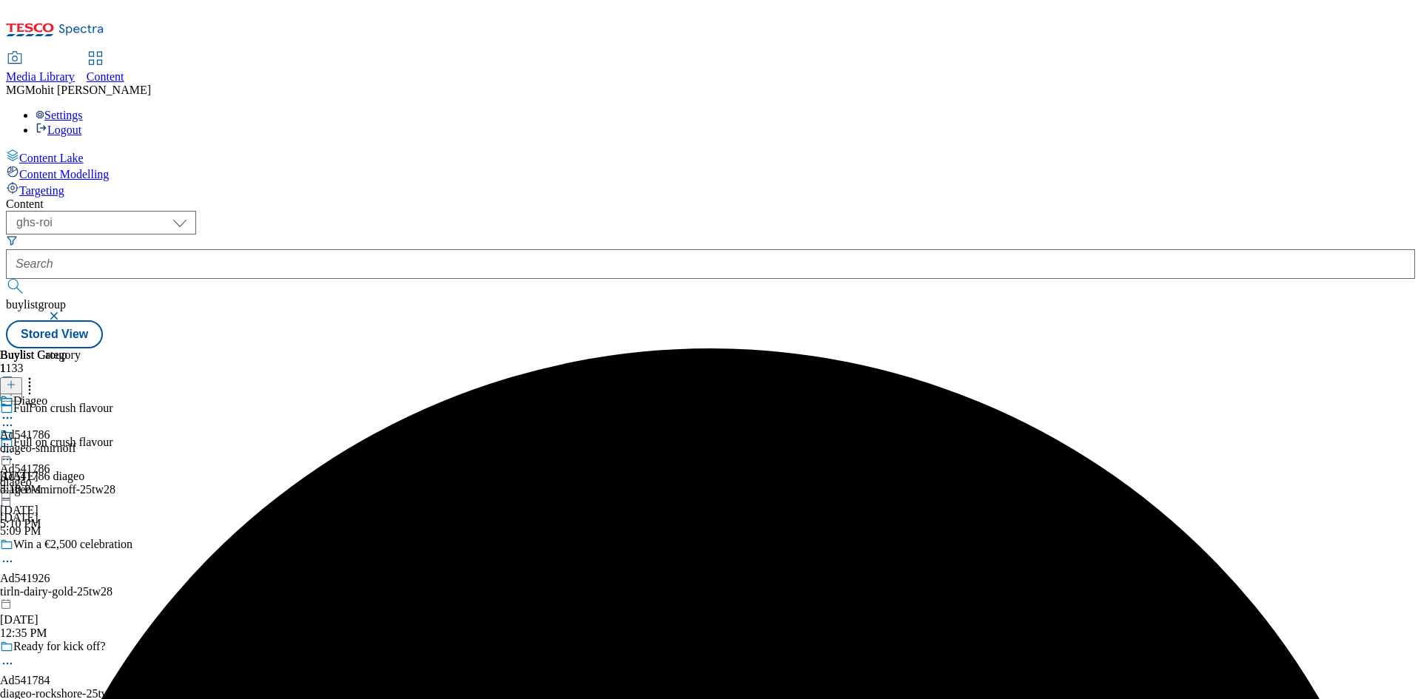
click at [81, 442] on div "diageo-smirnoff" at bounding box center [40, 448] width 81 height 13
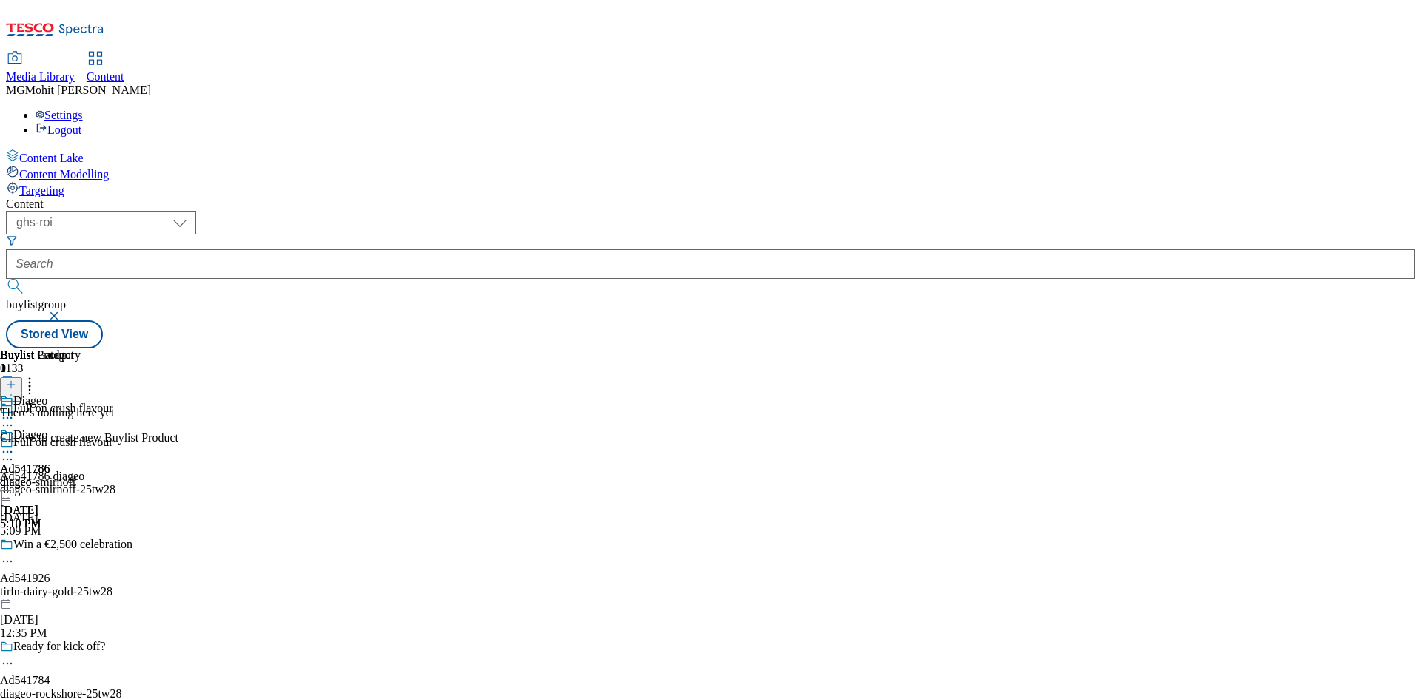
click at [16, 380] on icon at bounding box center [11, 385] width 10 height 10
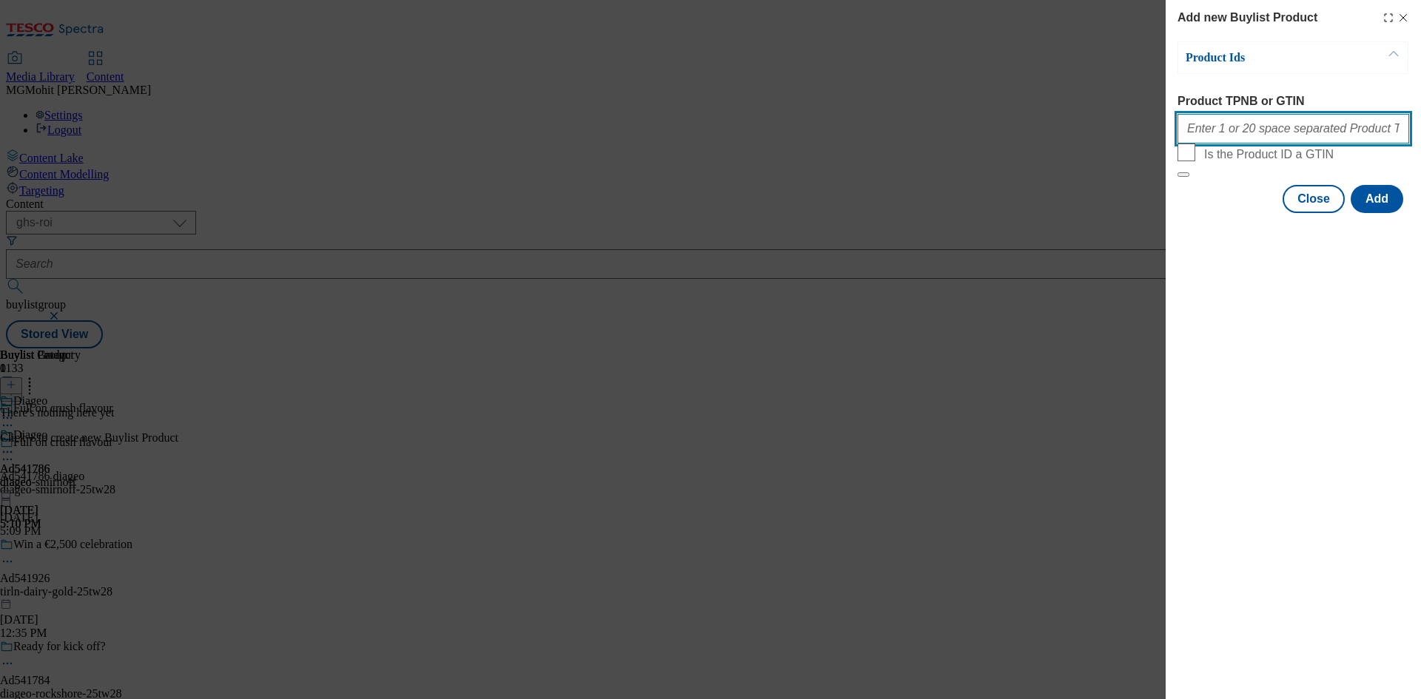
click at [1256, 131] on input "Product TPNB or GTIN" at bounding box center [1294, 129] width 232 height 30
paste input "96485137 56950419 88911493 89992549 90865452 92488532 92804891 90516866 5430757…"
type input "96485137 56950419 88911493 89992549 90865452 92488532 92804891 90516866 5430757…"
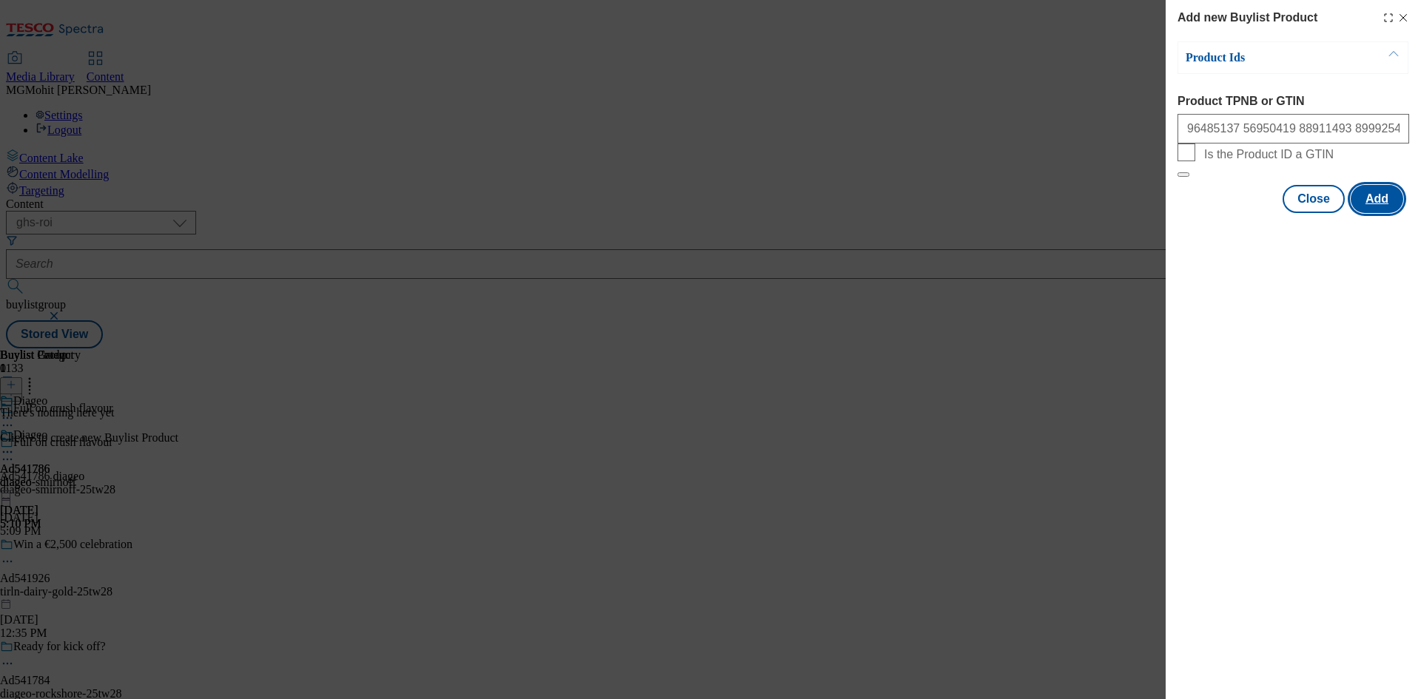
click at [1369, 213] on button "Add" at bounding box center [1377, 199] width 53 height 28
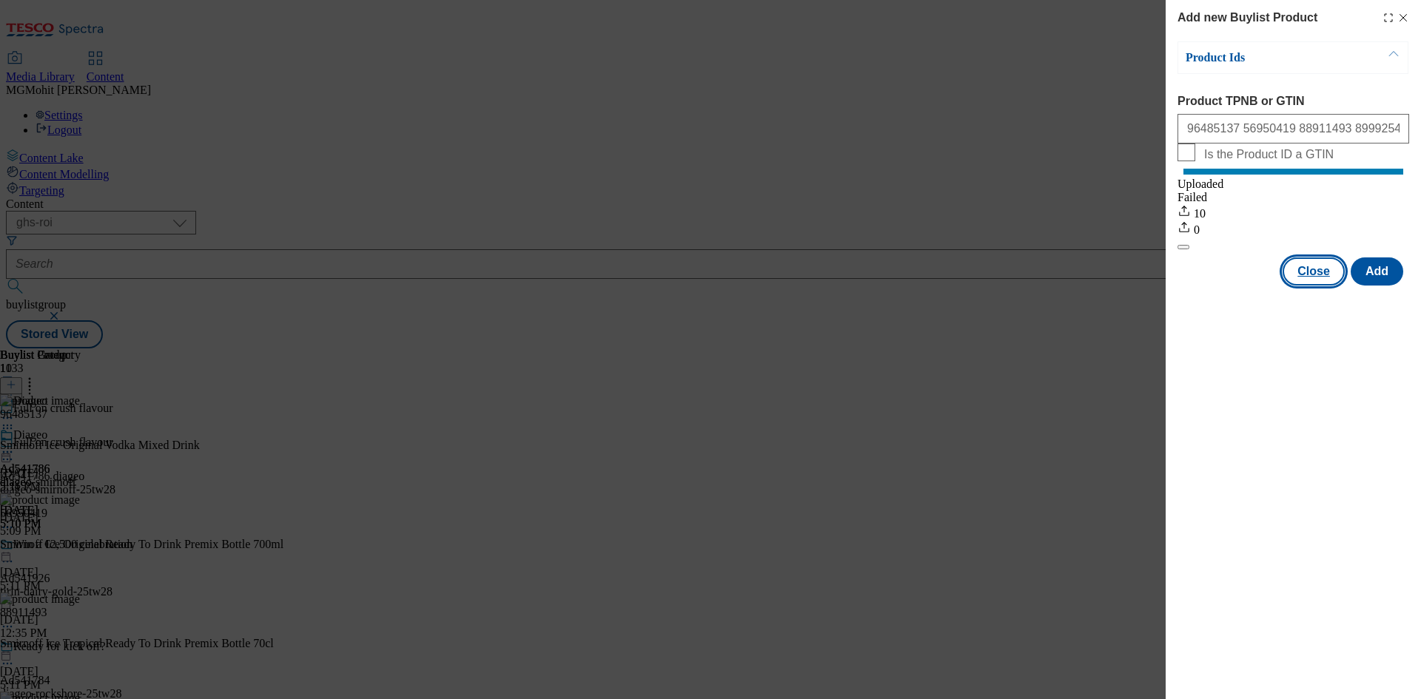
click at [1312, 286] on button "Close" at bounding box center [1314, 272] width 62 height 28
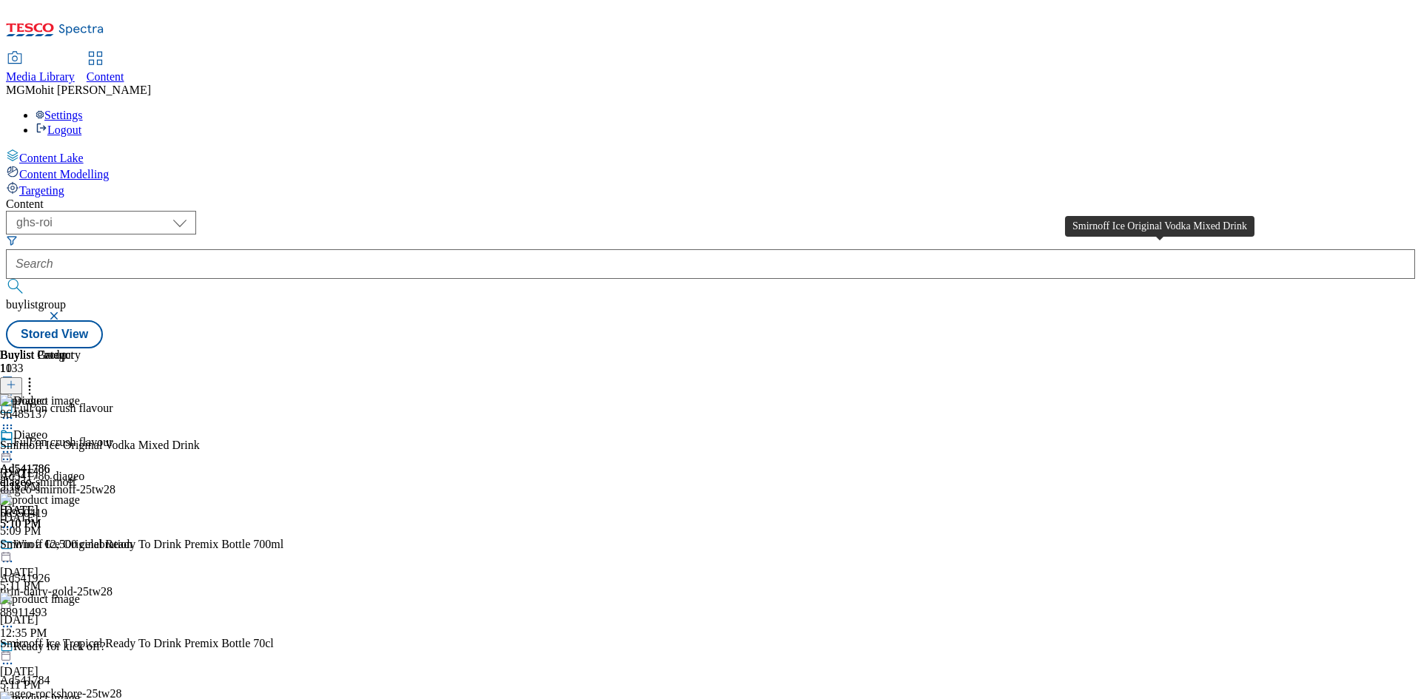
click at [200, 439] on div "Smirnoff Ice Original Vodka Mixed Drink" at bounding box center [100, 445] width 200 height 13
click at [15, 445] on icon at bounding box center [7, 452] width 15 height 15
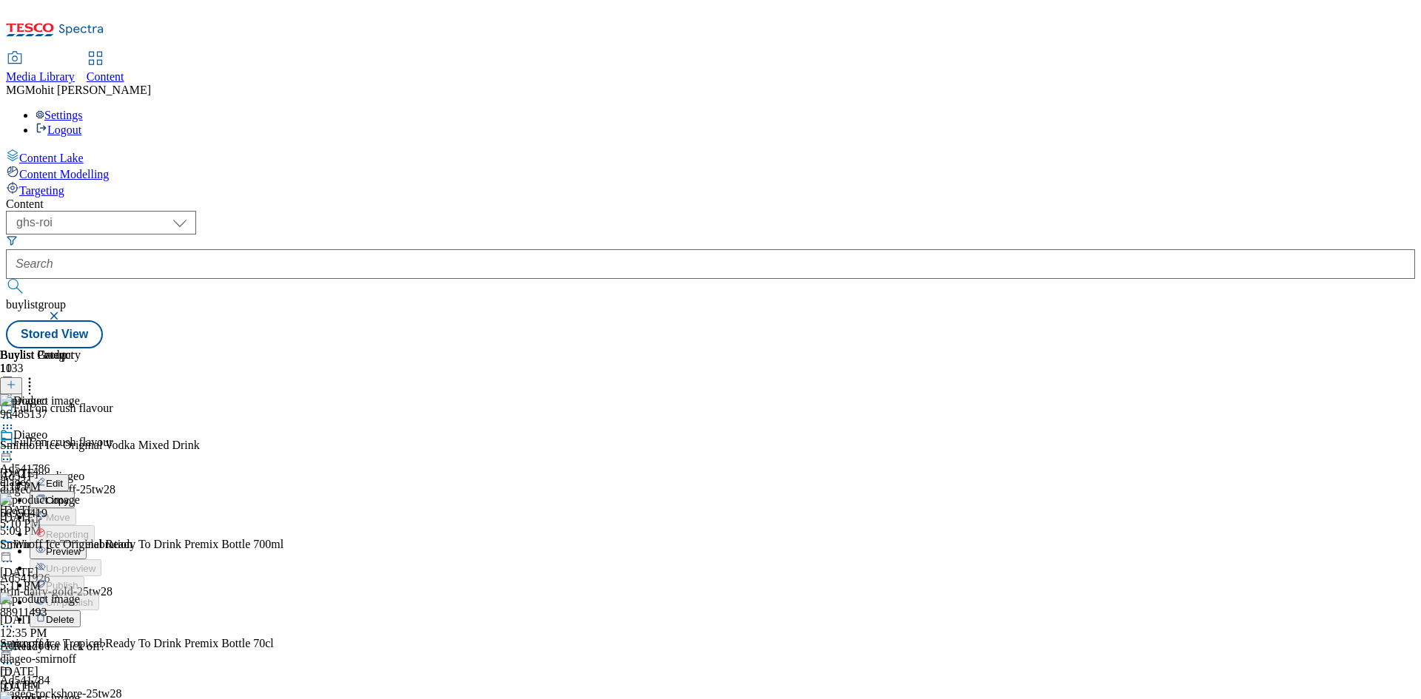
click at [63, 478] on span "Edit" at bounding box center [54, 483] width 17 height 11
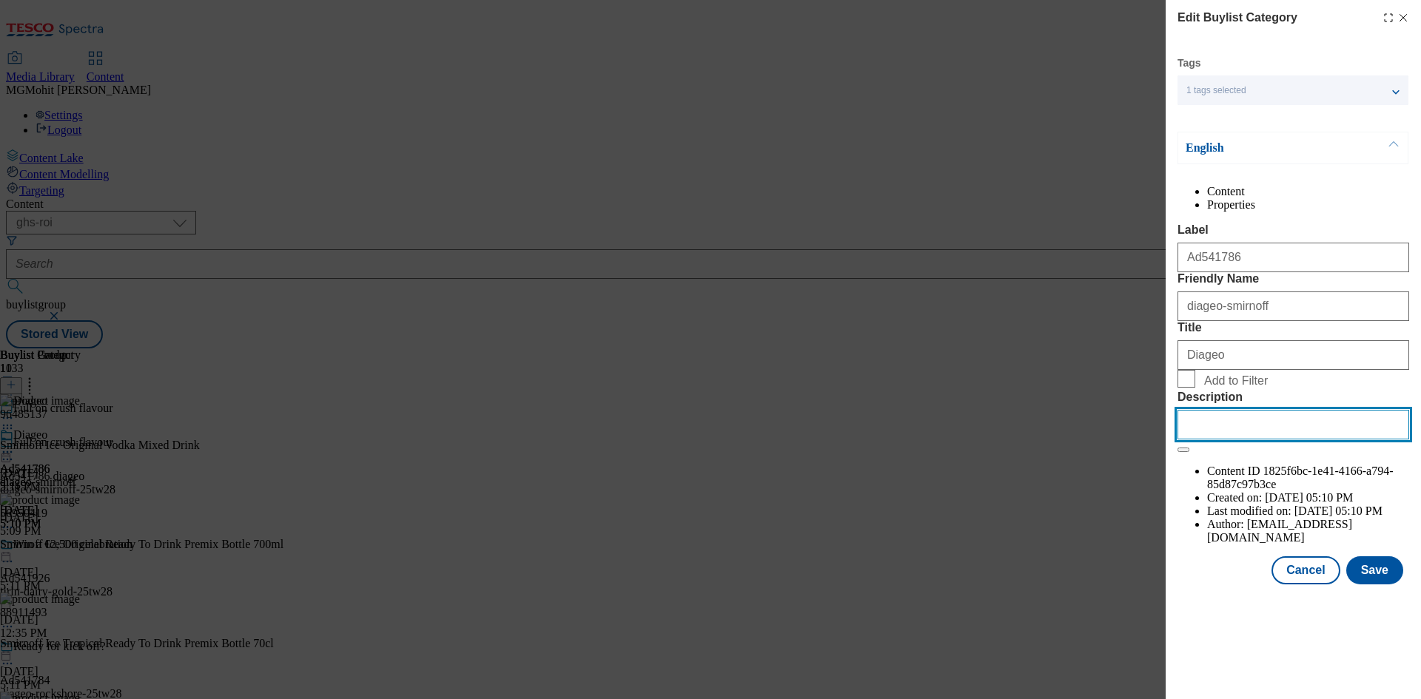
click at [1238, 440] on input "Description" at bounding box center [1294, 425] width 232 height 30
paste input "Smirnoff Ice Original Vodka Mixed Drink"
type input "Smirnoff Ice Original Vodka Mixed Drink"
click at [1372, 585] on button "Save" at bounding box center [1374, 571] width 57 height 28
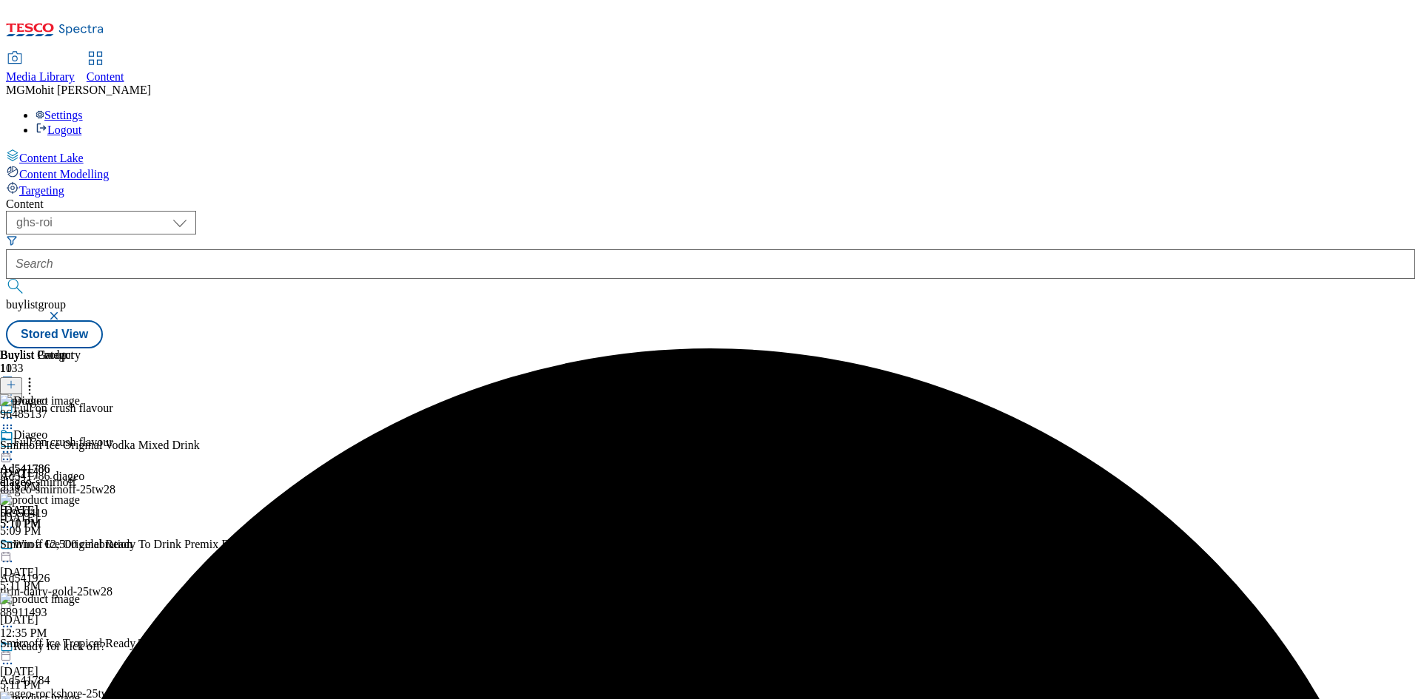
click at [15, 445] on icon at bounding box center [7, 452] width 15 height 15
click at [63, 478] on span "Edit" at bounding box center [54, 483] width 17 height 11
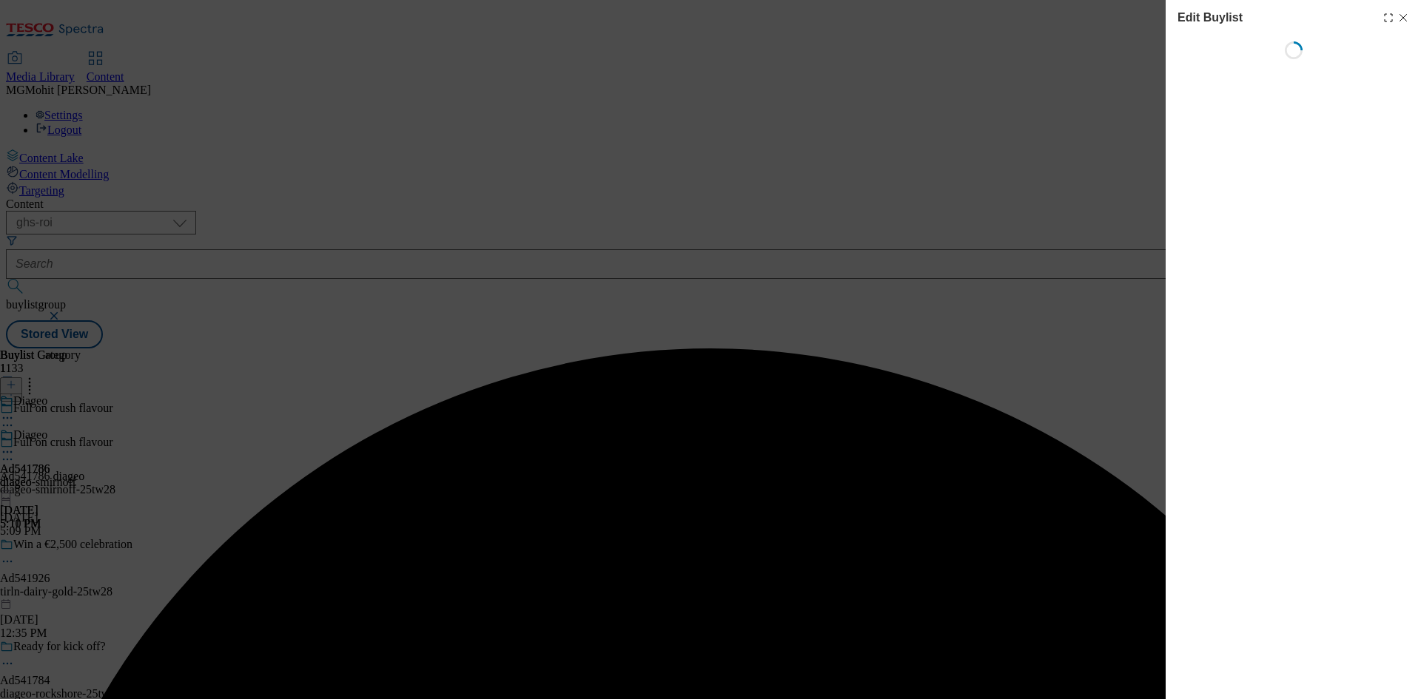
select select "tactical"
select select "supplier funded short term 1-3 weeks"
select select "dunnhumby"
select select "Banner"
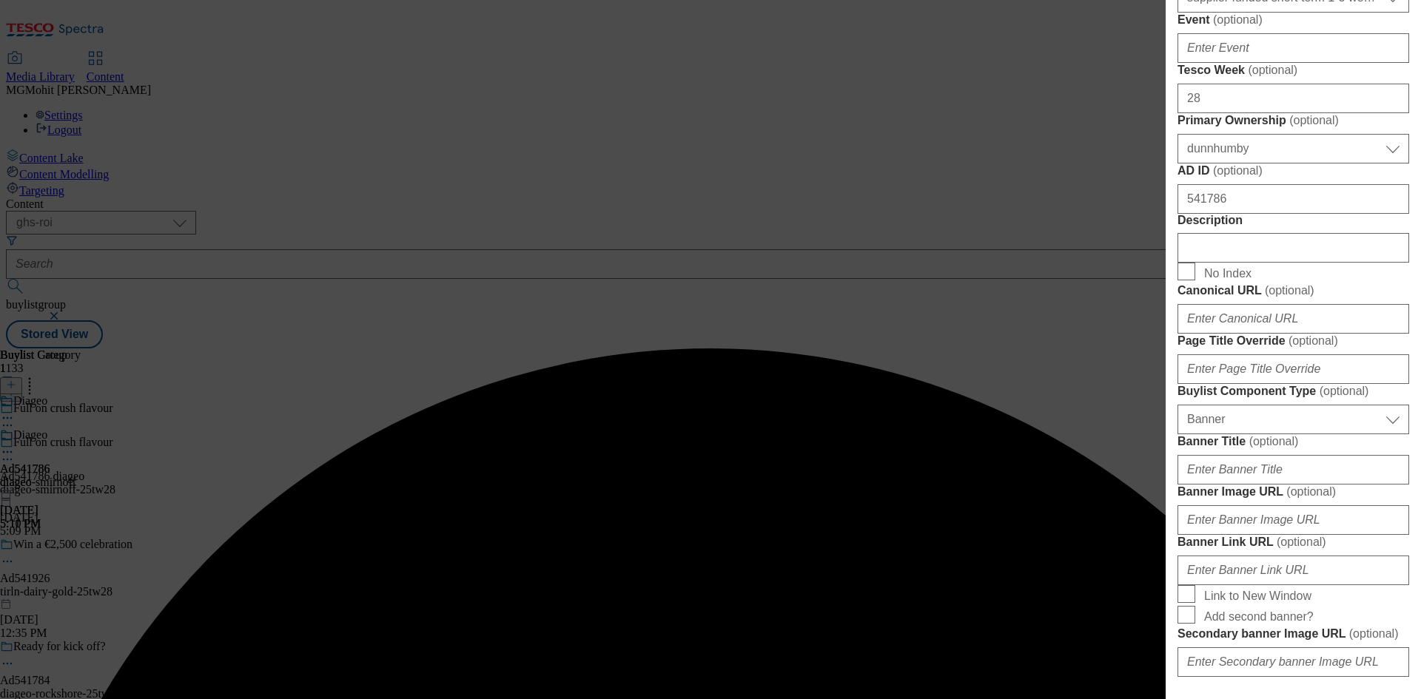
scroll to position [740, 0]
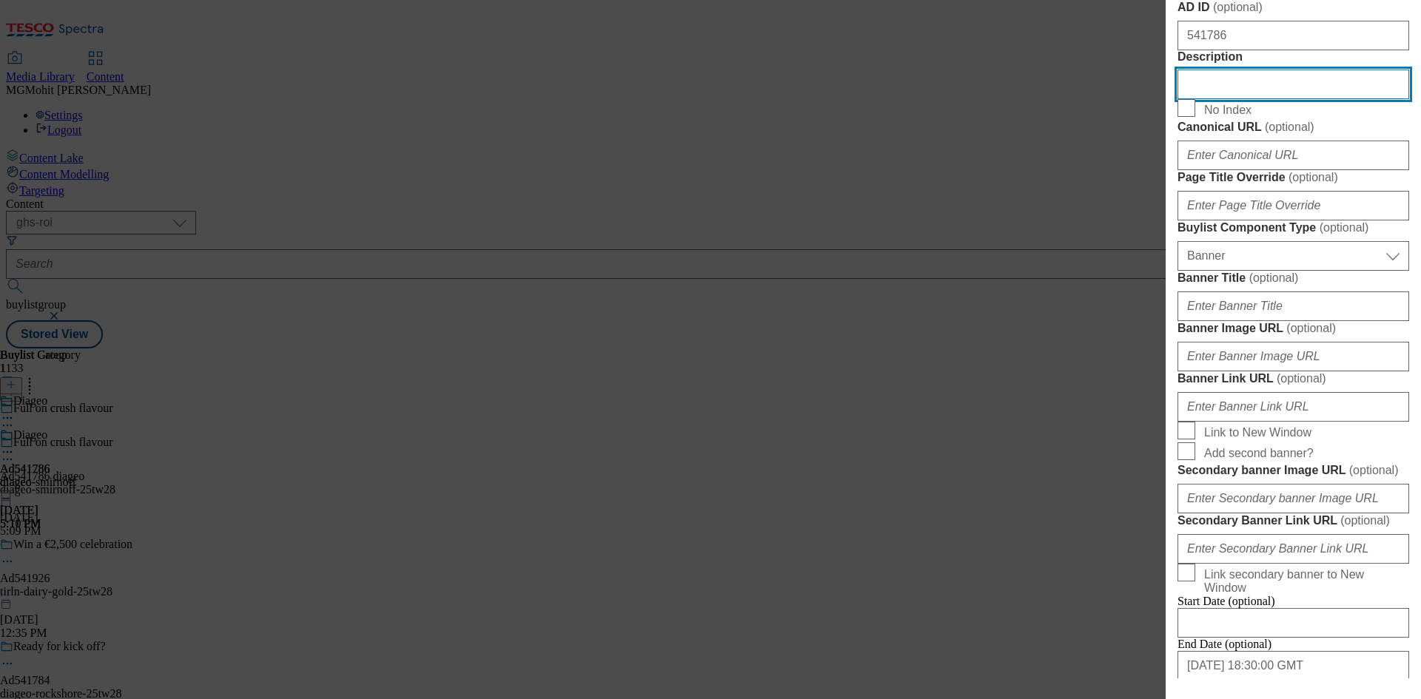
click at [1211, 99] on input "Description" at bounding box center [1294, 85] width 232 height 30
paste input "Smirnoff Ice Original Vodka Mixed Drink"
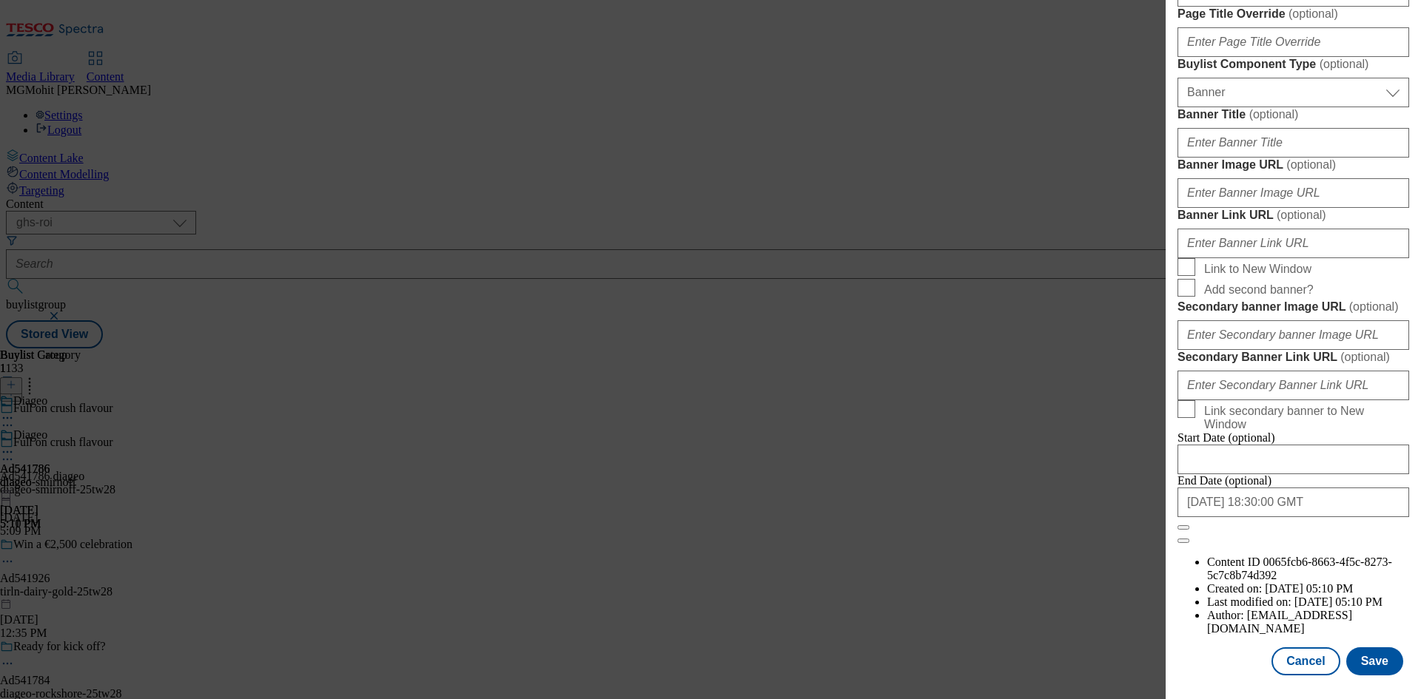
scroll to position [1454, 0]
type input "Smirnoff Ice Original Vodka Mixed Drink"
click at [1365, 655] on button "Save" at bounding box center [1374, 662] width 57 height 28
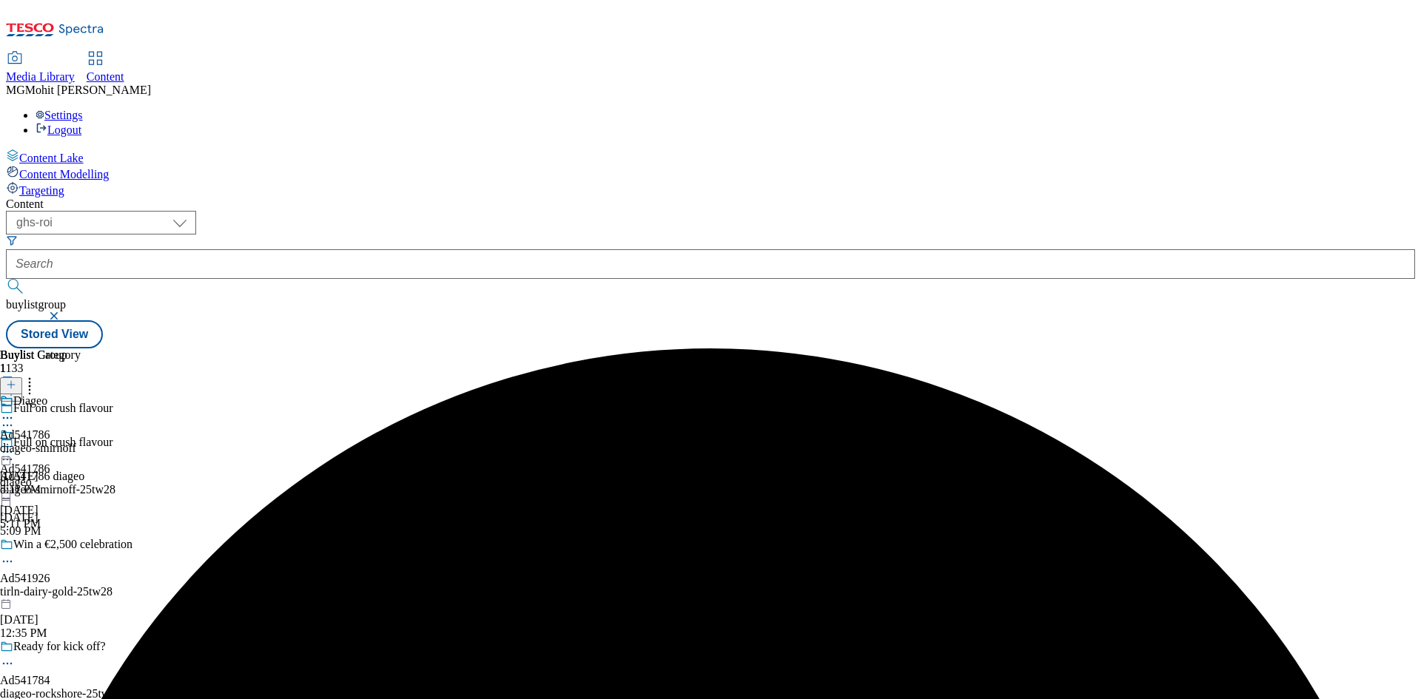
click at [15, 452] on icon at bounding box center [7, 459] width 15 height 15
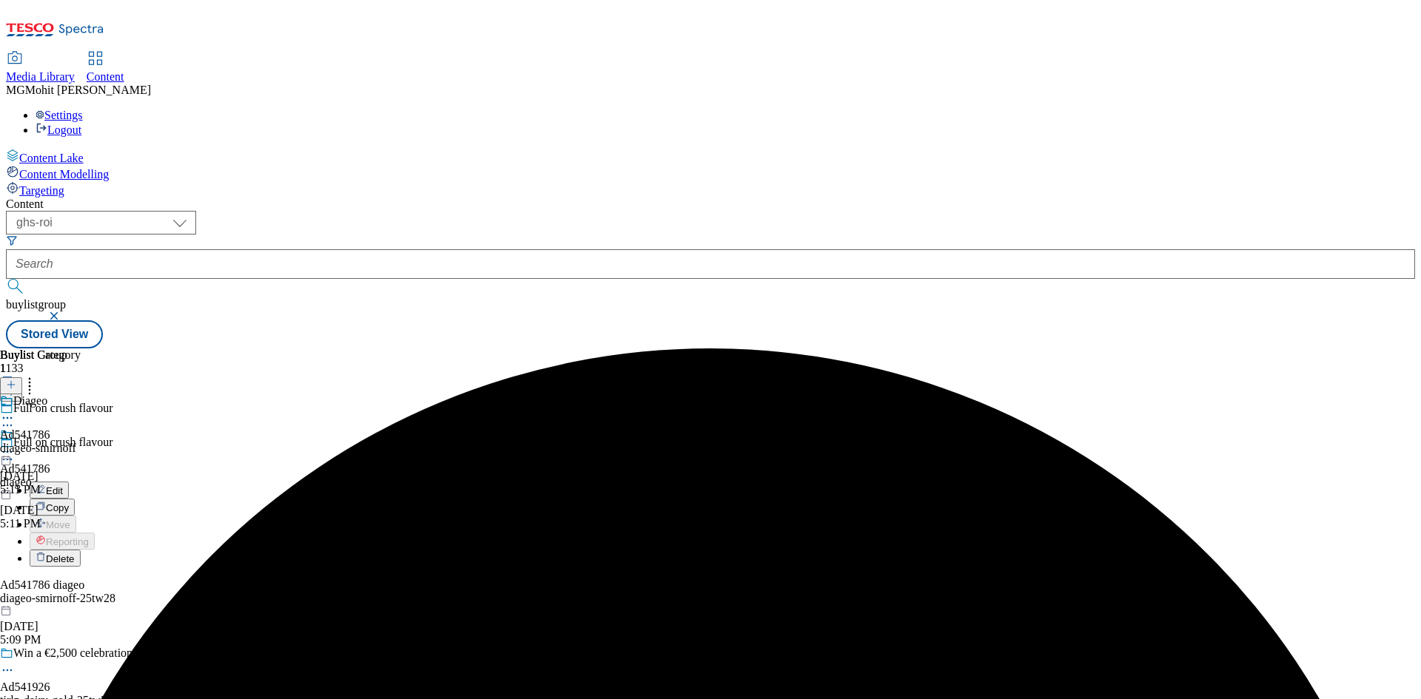
click at [63, 486] on span "Edit" at bounding box center [54, 491] width 17 height 11
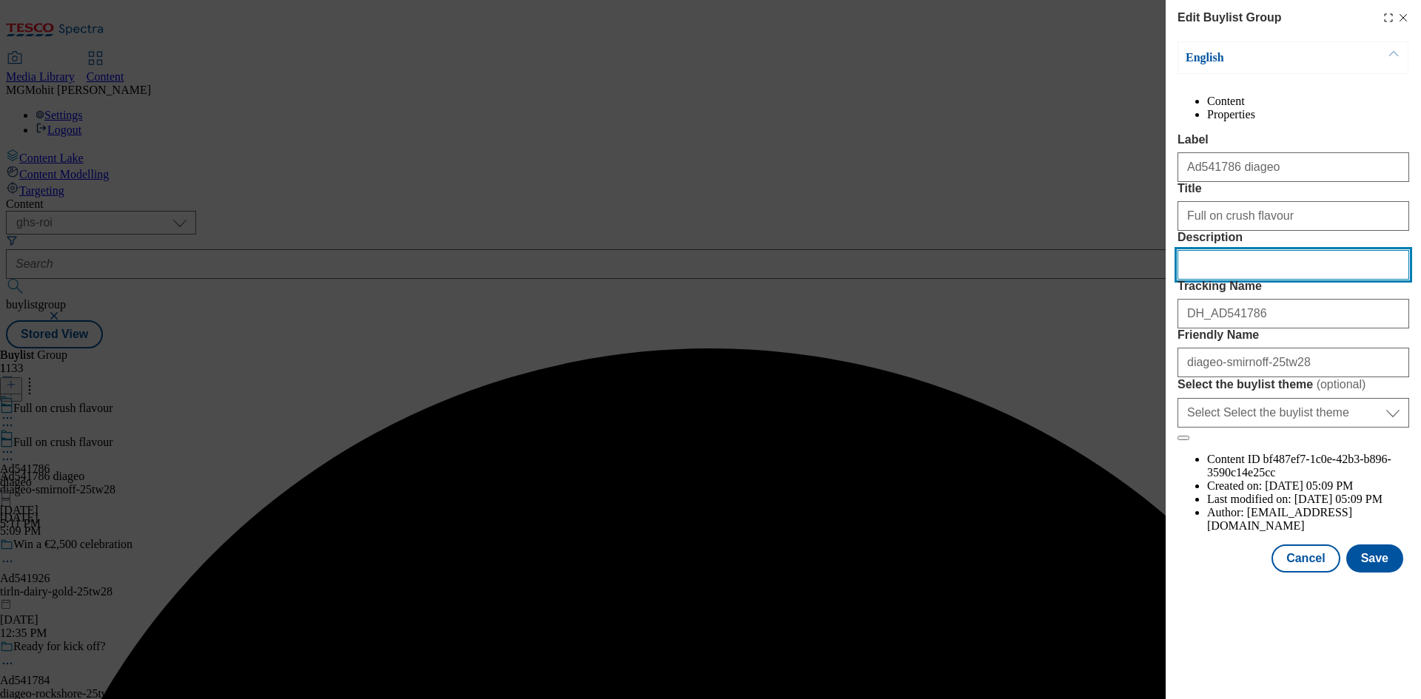
click at [1232, 280] on input "Description" at bounding box center [1294, 265] width 232 height 30
paste input "Smirnoff Ice Original Vodka Mixed Drink"
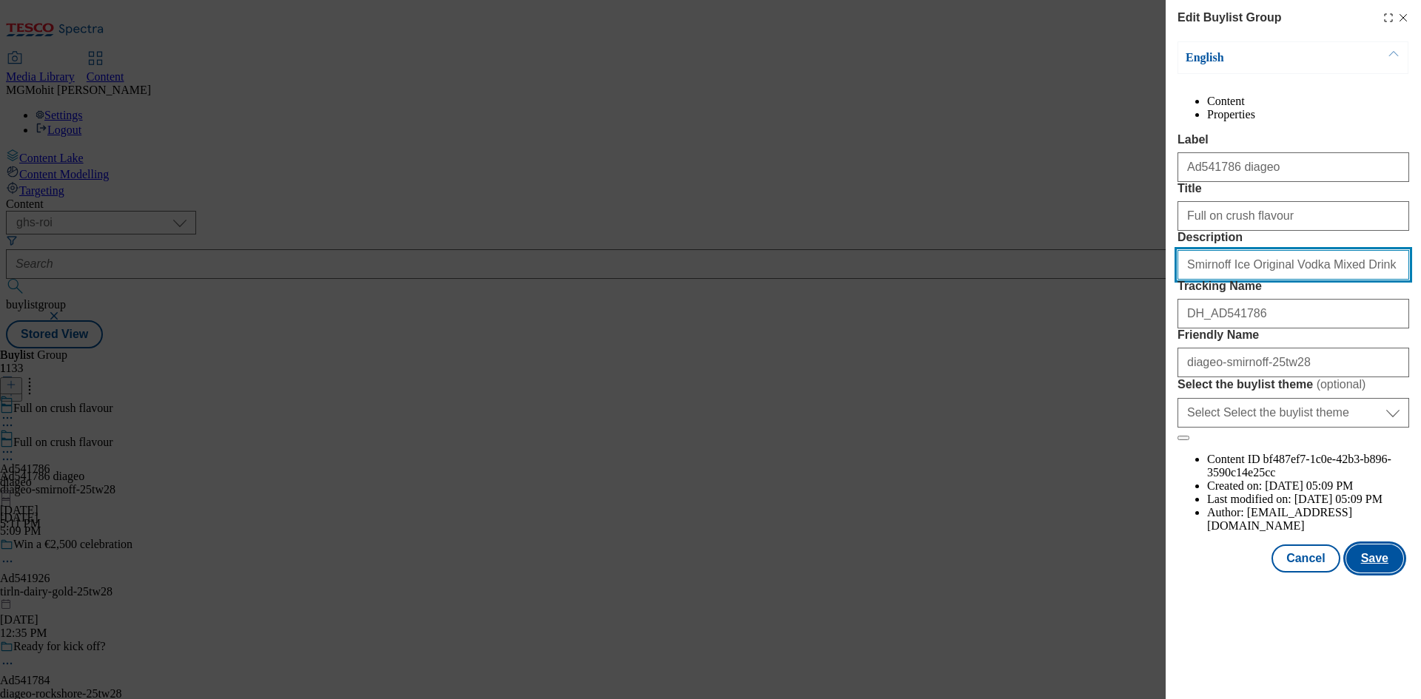
type input "Smirnoff Ice Original Vodka Mixed Drink"
click at [1378, 573] on button "Save" at bounding box center [1374, 559] width 57 height 28
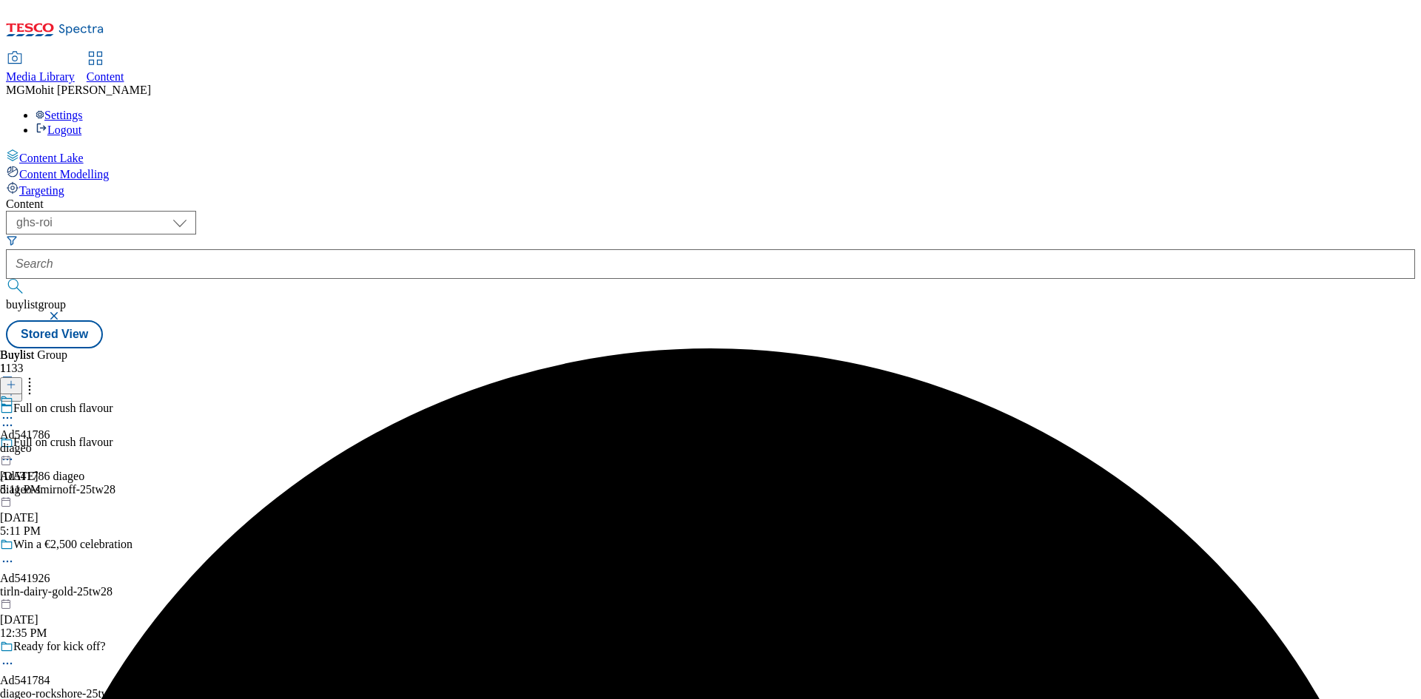
click at [15, 411] on icon at bounding box center [7, 418] width 15 height 15
click at [81, 512] on span "Preview" at bounding box center [63, 517] width 35 height 11
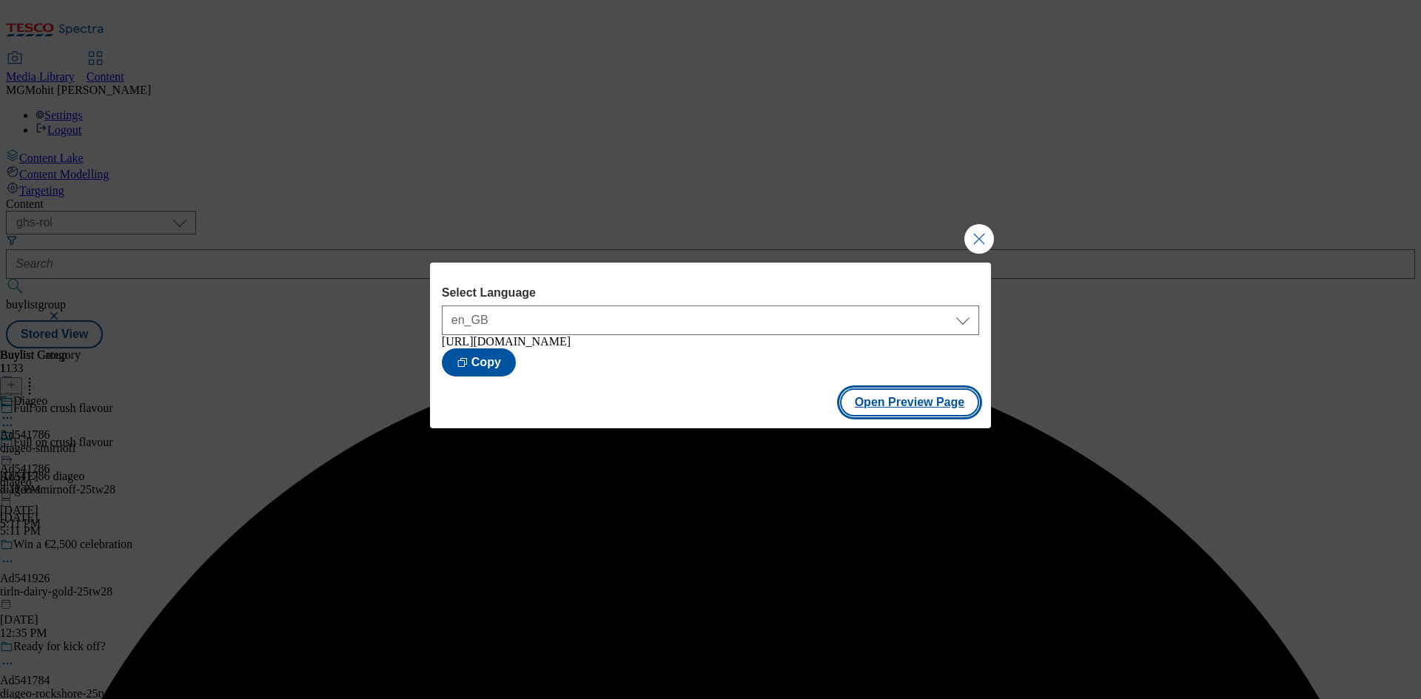
click at [913, 409] on button "Open Preview Page" at bounding box center [910, 403] width 140 height 28
click at [981, 232] on button "Close Modal" at bounding box center [979, 239] width 30 height 30
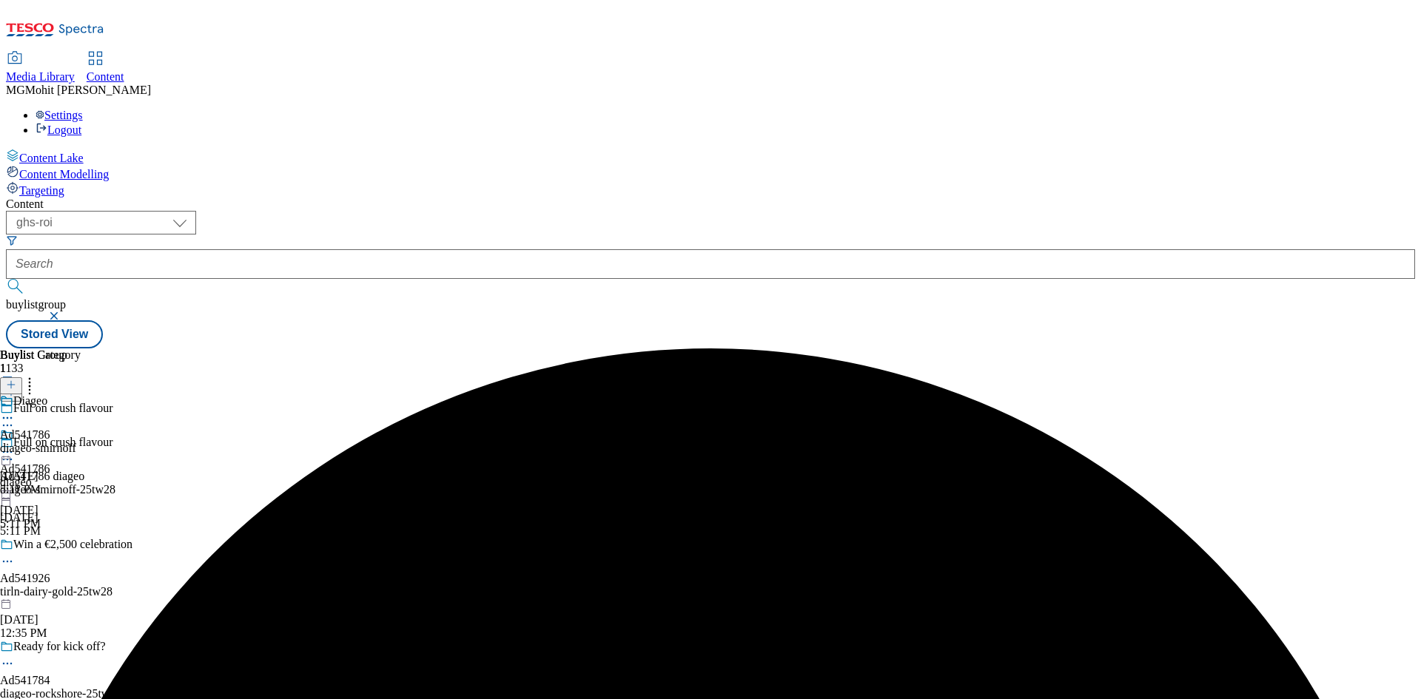
click at [15, 445] on icon at bounding box center [7, 452] width 15 height 15
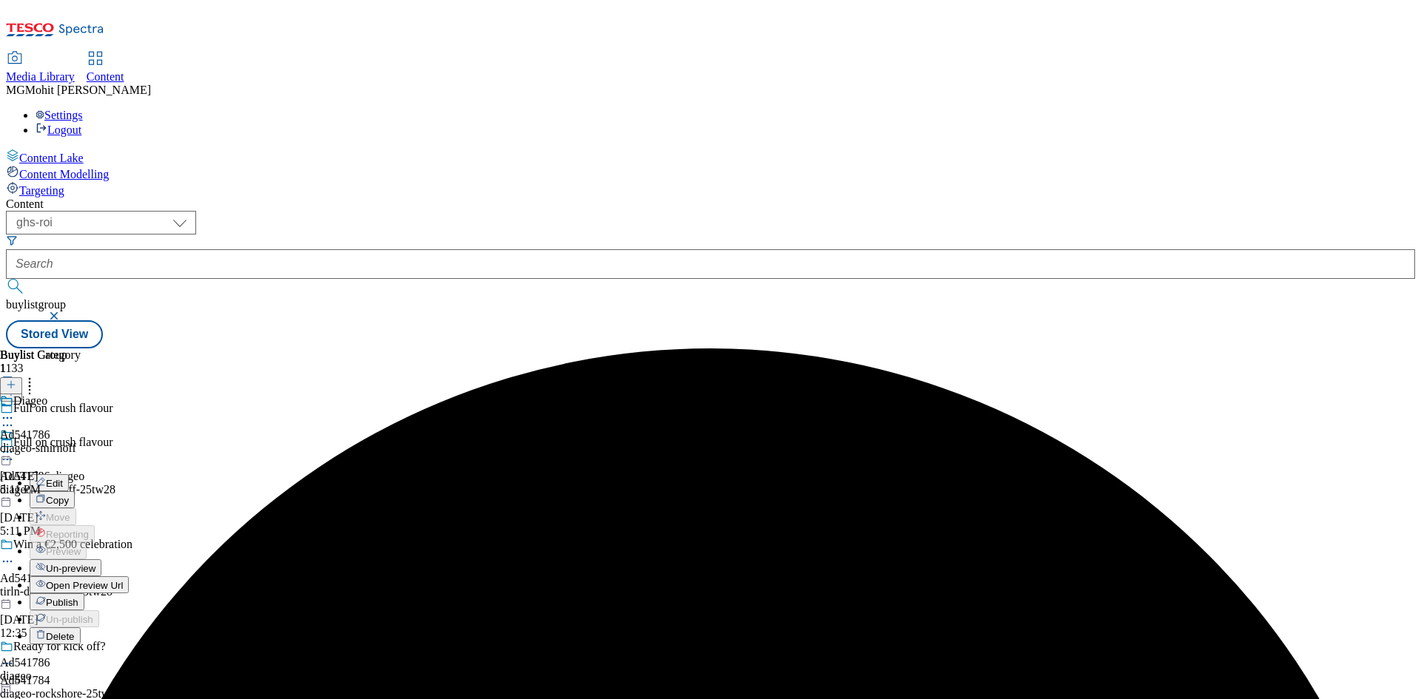
click at [78, 597] on span "Publish" at bounding box center [62, 602] width 33 height 11
